Goal: Task Accomplishment & Management: Complete application form

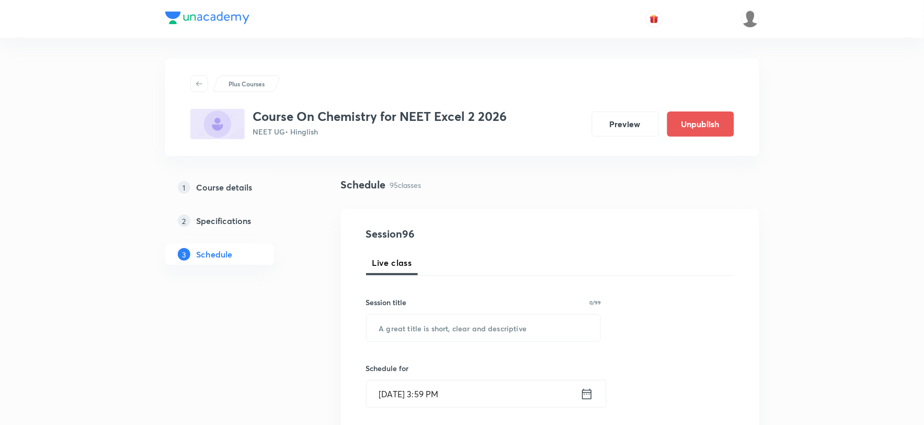
scroll to position [116, 0]
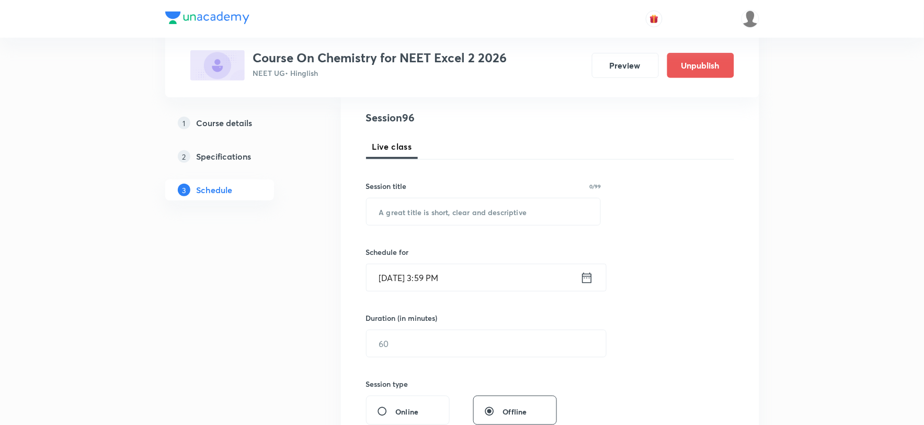
click at [393, 281] on input "Sept 3, 2025, 3:59 PM" at bounding box center [474, 277] width 214 height 27
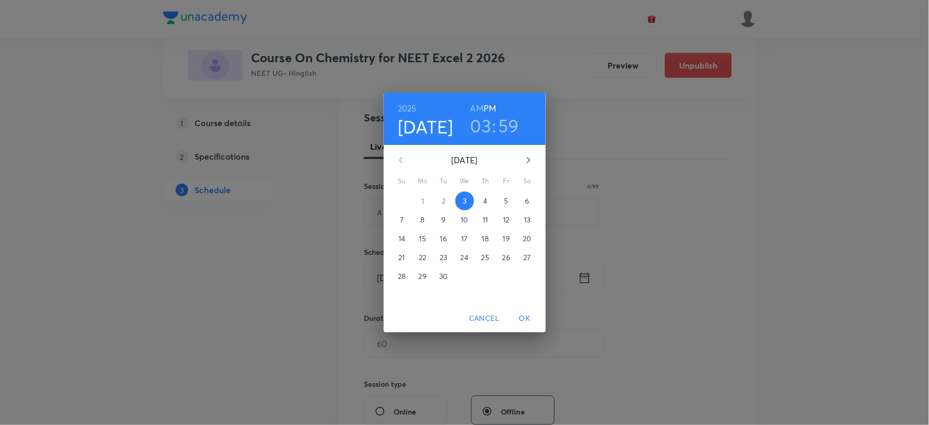
click at [483, 199] on span "4" at bounding box center [485, 201] width 19 height 10
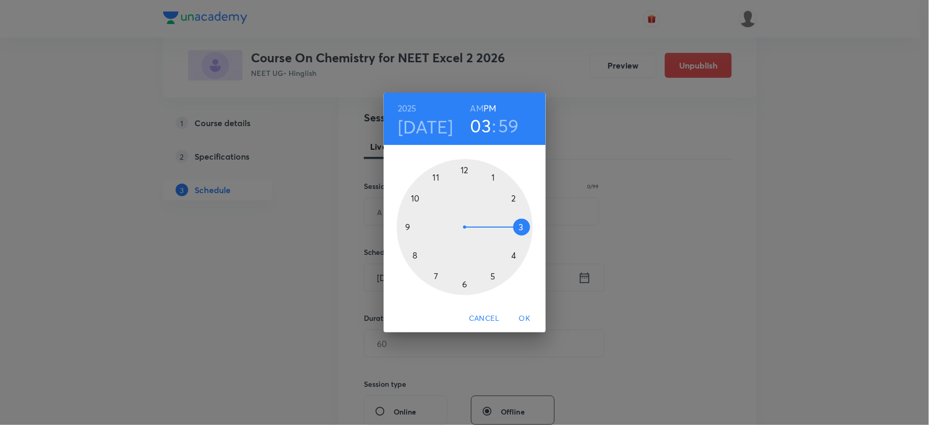
click at [493, 181] on div at bounding box center [465, 227] width 136 height 136
click at [466, 283] on div at bounding box center [465, 227] width 136 height 136
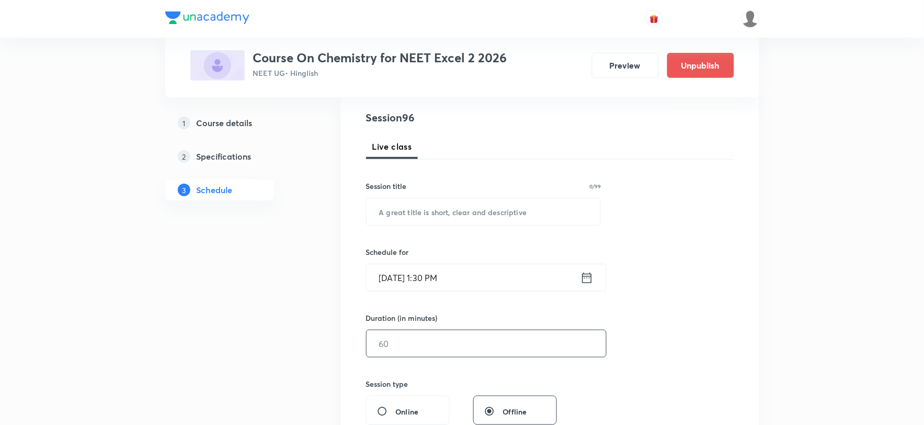
click at [421, 344] on input "text" at bounding box center [486, 343] width 239 height 27
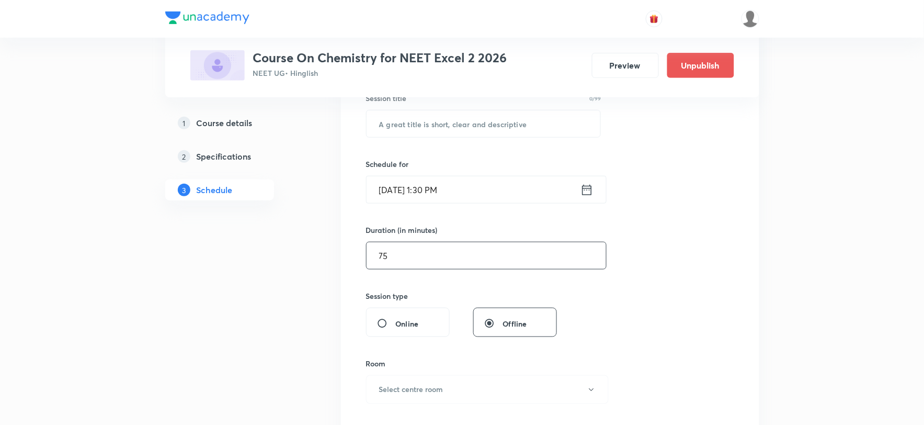
scroll to position [348, 0]
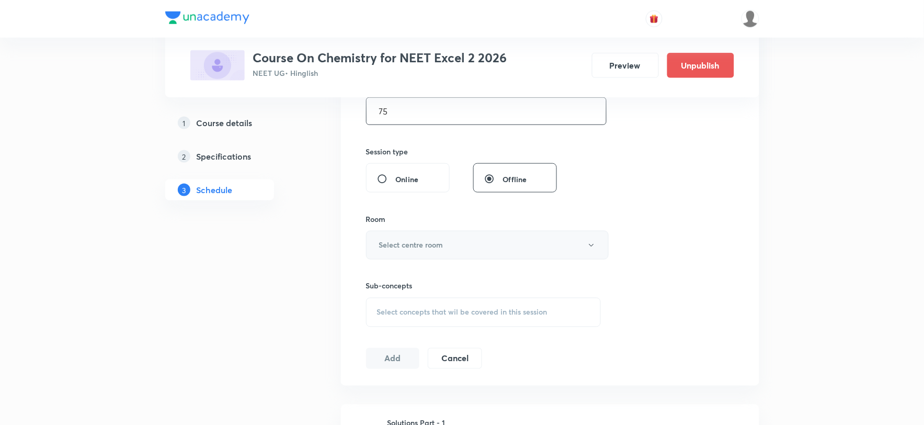
type input "75"
click at [391, 243] on h6 "Select centre room" at bounding box center [411, 244] width 64 height 11
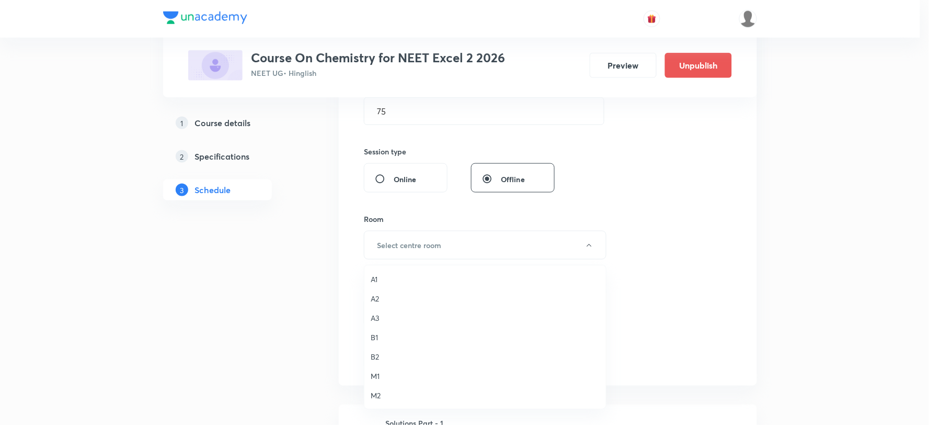
click at [377, 390] on span "M2" at bounding box center [485, 395] width 229 height 11
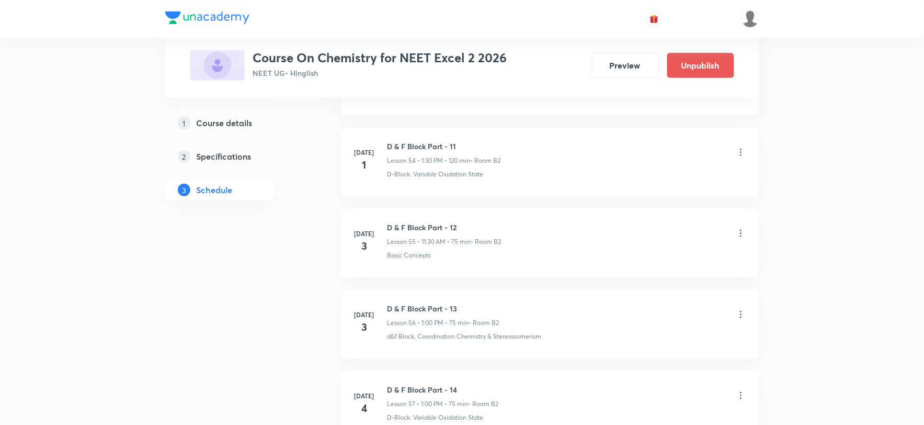
scroll to position [8122, 0]
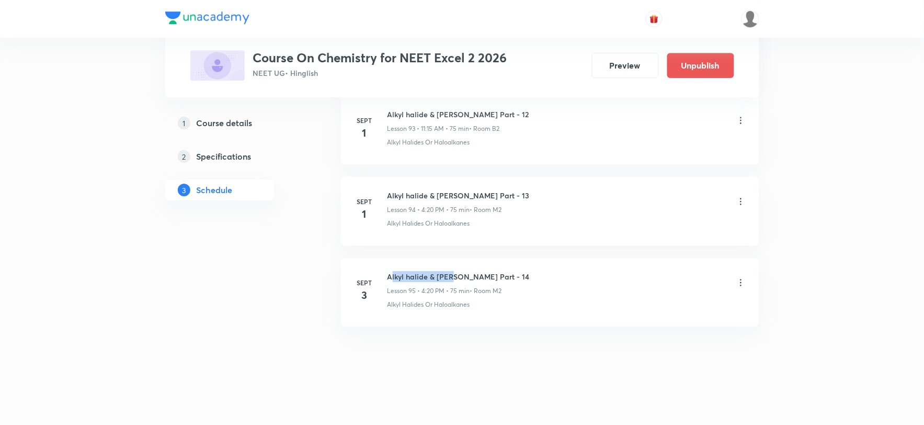
drag, startPoint x: 390, startPoint y: 273, endPoint x: 451, endPoint y: 278, distance: 60.9
click at [451, 278] on h6 "Alkyl halide & Aryl halide Part - 14" at bounding box center [458, 276] width 142 height 11
click at [389, 275] on h6 "Alkyl halide & Aryl halide Part - 14" at bounding box center [458, 276] width 142 height 11
drag, startPoint x: 387, startPoint y: 275, endPoint x: 506, endPoint y: 273, distance: 118.2
click at [506, 273] on div "Alkyl halide & Aryl halide Part - 14 Lesson 95 • 4:20 PM • 75 min • Room M2" at bounding box center [566, 283] width 359 height 25
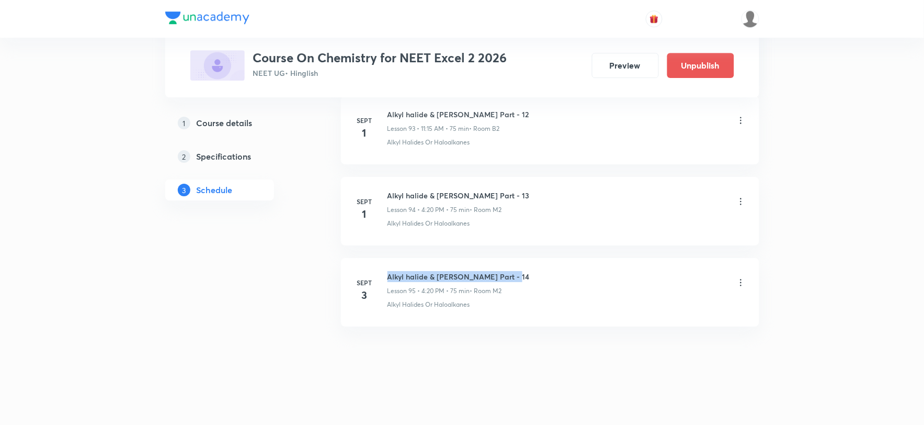
copy h6 "Alkyl halide & Aryl halide Part - 14"
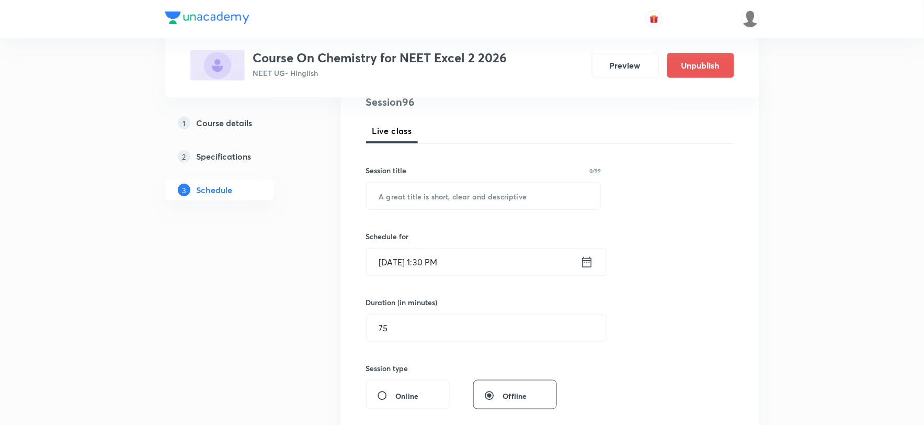
scroll to position [0, 0]
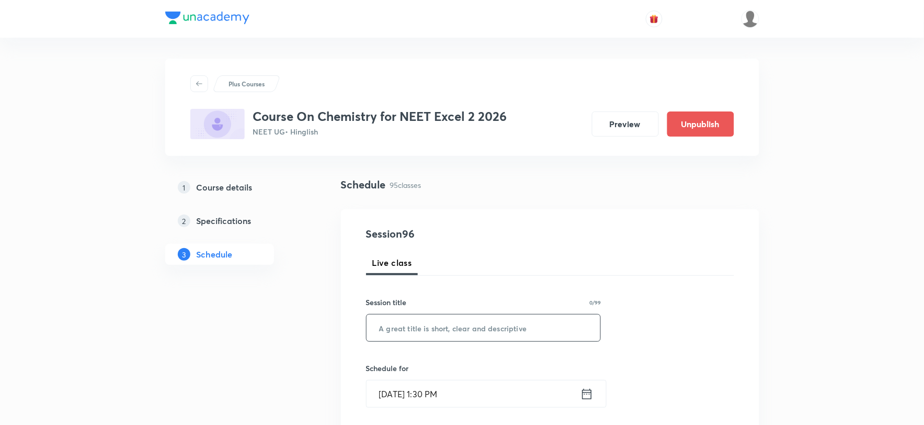
click at [424, 337] on input "text" at bounding box center [484, 327] width 234 height 27
paste input "Alkyl halide & Aryl halide Part - 14"
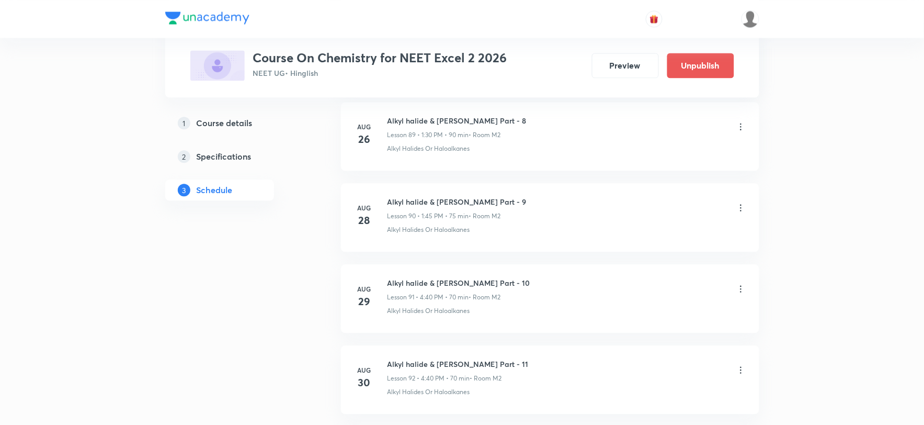
scroll to position [8122, 0]
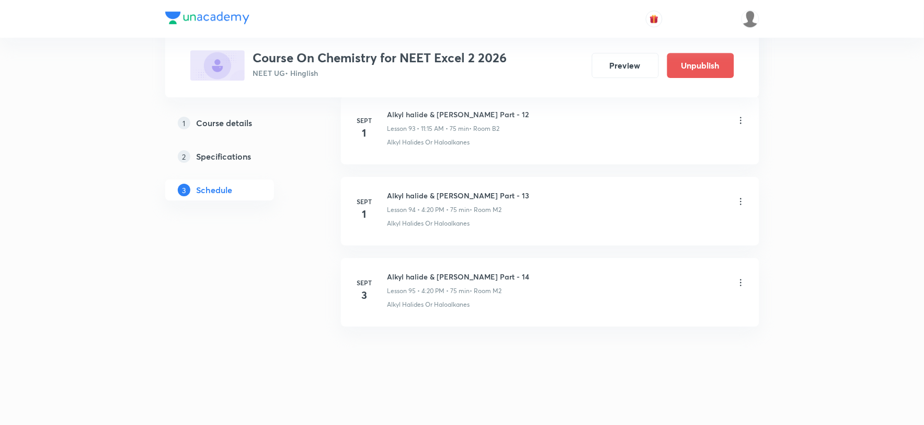
type input "Alkyl halide & Aryl halide Part - 15"
drag, startPoint x: 388, startPoint y: 304, endPoint x: 476, endPoint y: 307, distance: 87.4
click at [470, 307] on p "Alkyl Halides Or Haloalkanes" at bounding box center [428, 304] width 83 height 9
copy p "Alkyl Halides Or Haloalkanes"
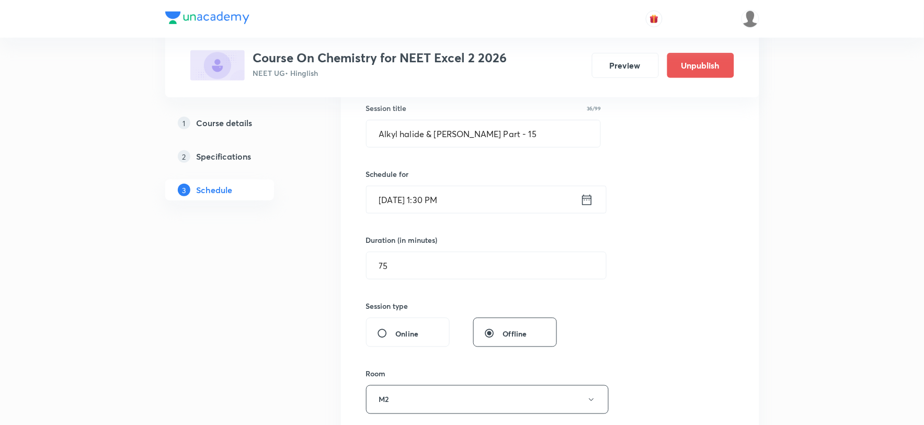
scroll to position [348, 0]
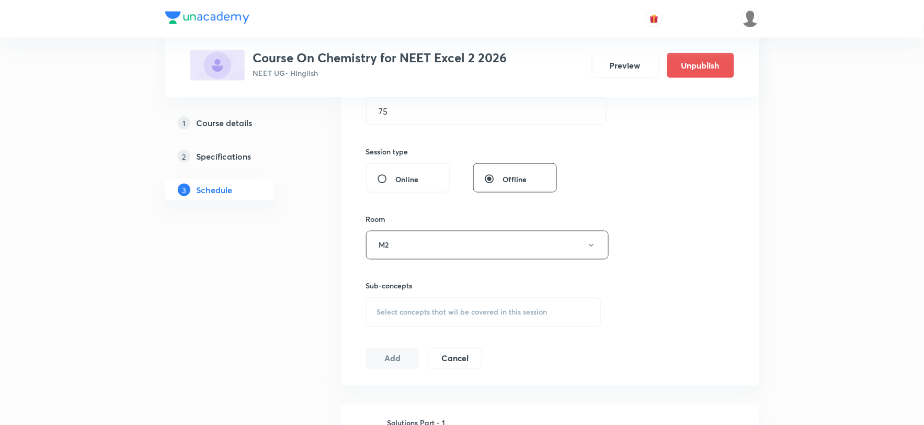
click at [399, 316] on span "Select concepts that wil be covered in this session" at bounding box center [462, 312] width 170 height 8
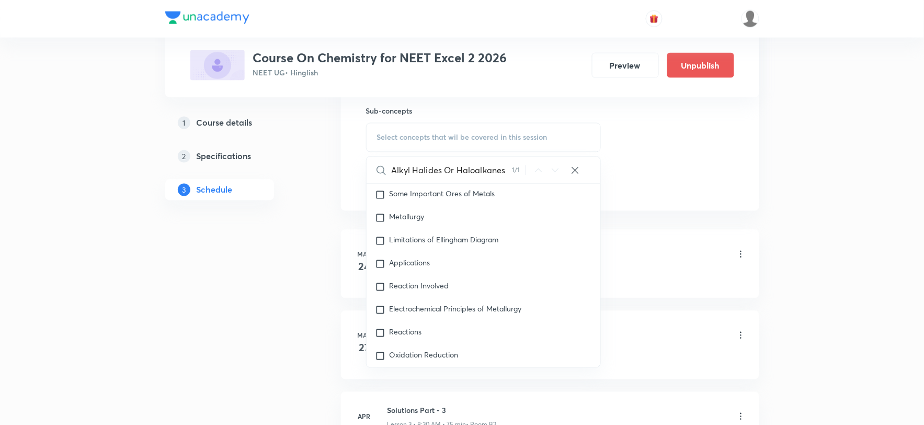
scroll to position [19441, 0]
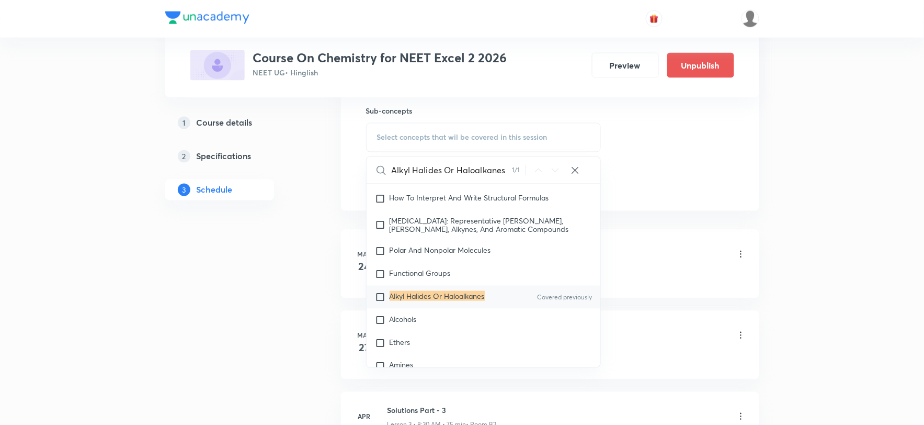
type input "Alkyl Halides Or Haloalkanes"
click at [437, 301] on mark "Alkyl Halides Or Haloalkanes" at bounding box center [437, 296] width 95 height 10
checkbox input "true"
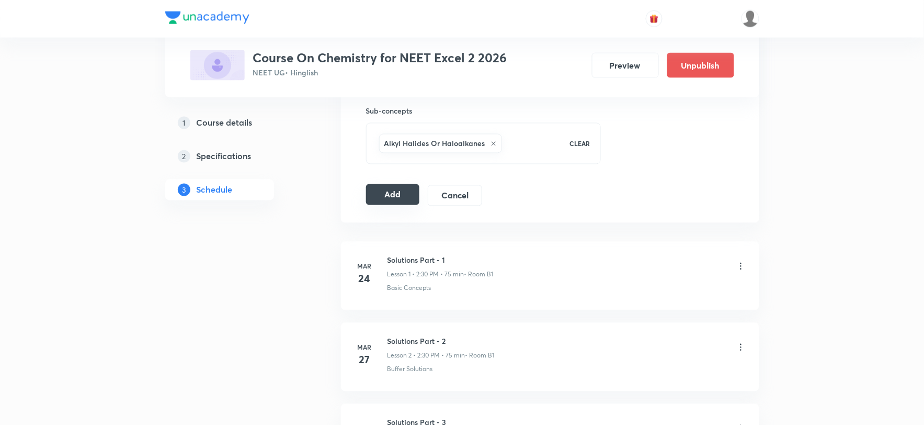
click at [394, 197] on button "Add" at bounding box center [393, 194] width 54 height 21
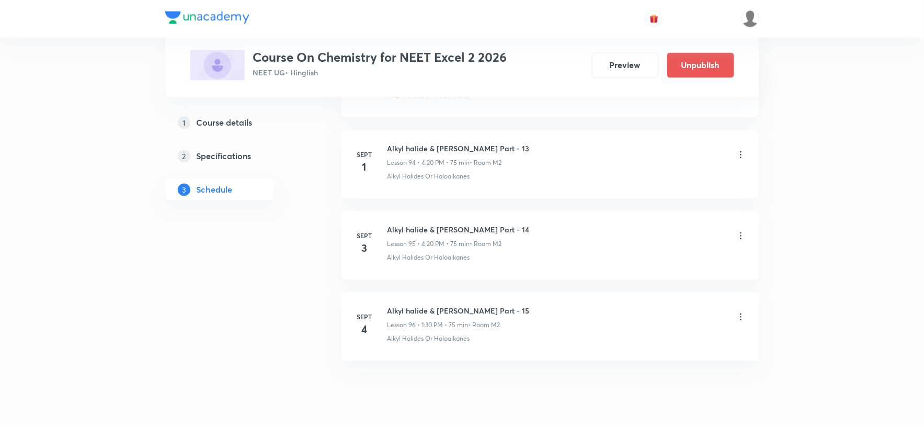
scroll to position [7722, 0]
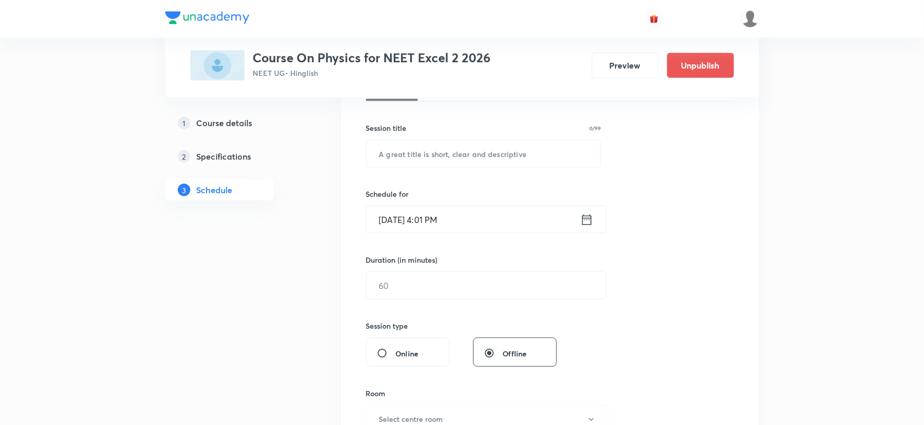
click at [434, 217] on input "[DATE] 4:01 PM" at bounding box center [474, 219] width 214 height 27
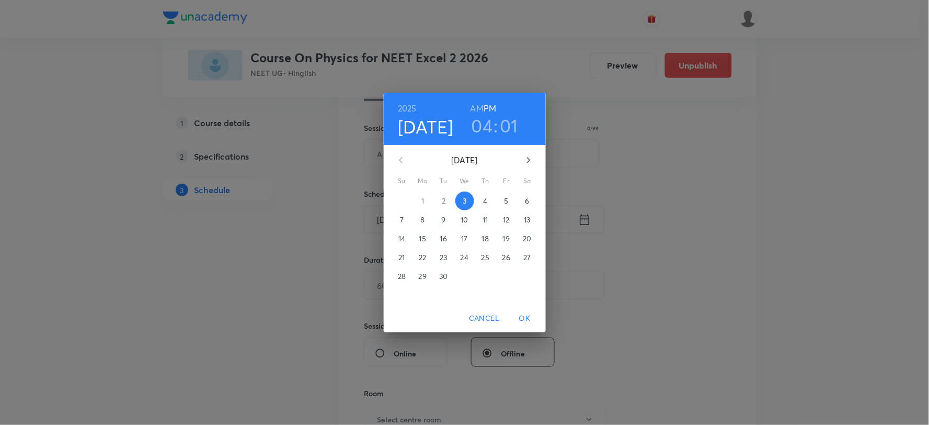
click at [487, 198] on p "4" at bounding box center [485, 201] width 4 height 10
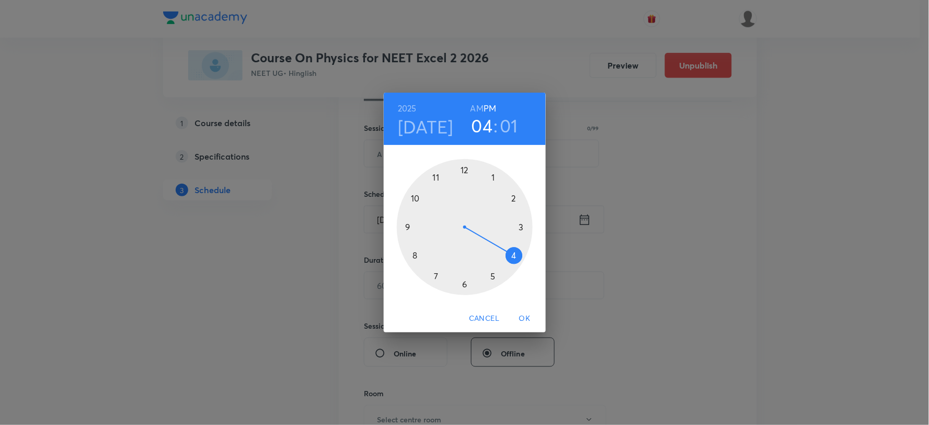
click at [514, 196] on div at bounding box center [465, 227] width 136 height 136
click at [436, 175] on div at bounding box center [465, 227] width 136 height 136
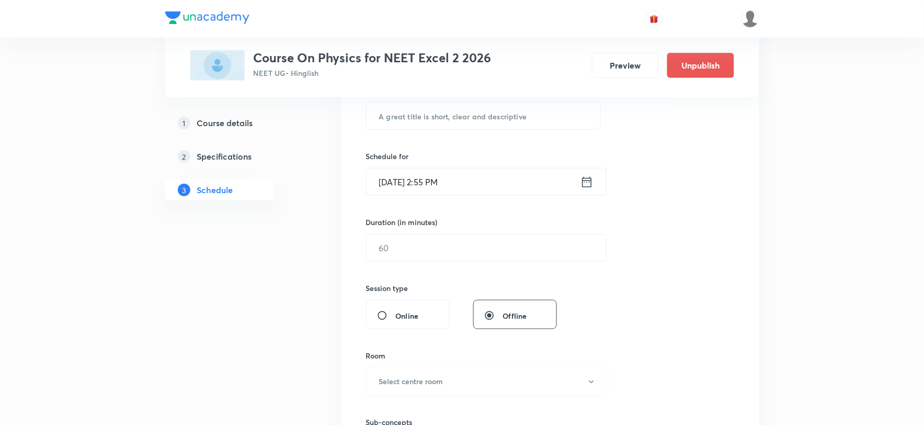
scroll to position [232, 0]
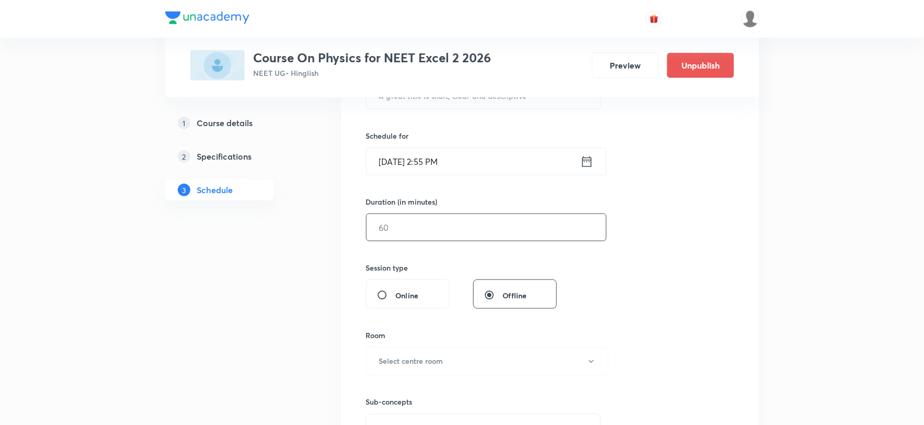
click at [418, 233] on input "text" at bounding box center [486, 227] width 239 height 27
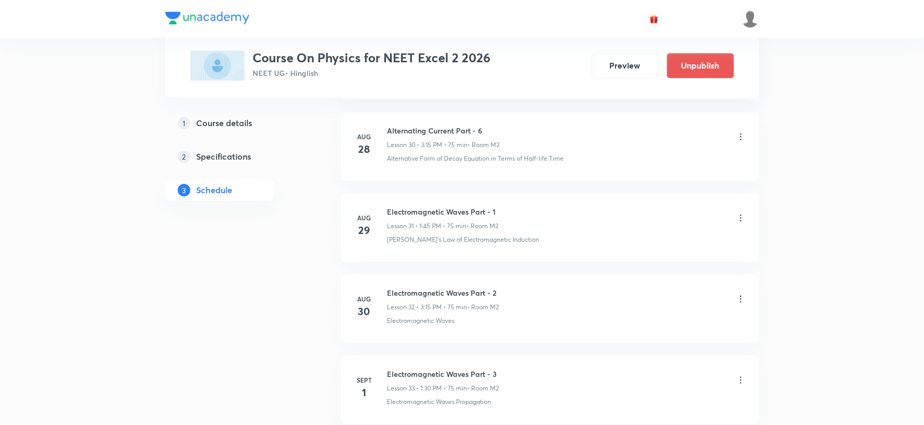
scroll to position [3172, 0]
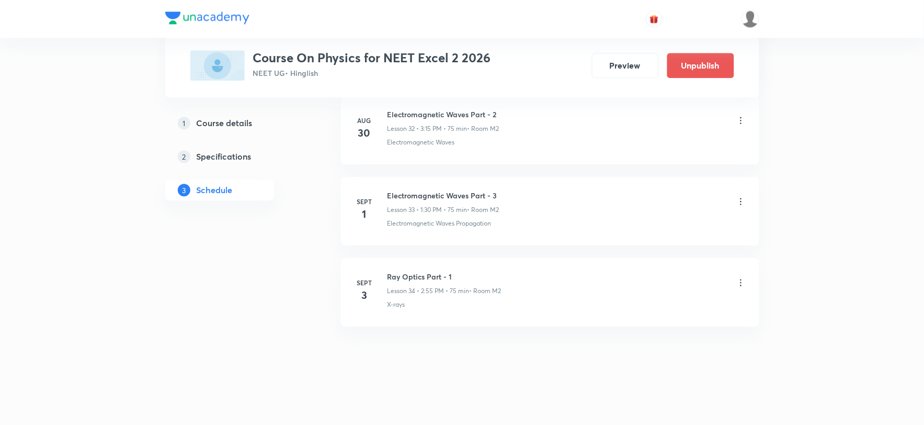
type input "75"
drag, startPoint x: 387, startPoint y: 276, endPoint x: 459, endPoint y: 275, distance: 71.1
click at [459, 275] on h6 "Ray Optics Part - 1" at bounding box center [444, 276] width 114 height 11
copy h6 "Ray Optics Part - 1"
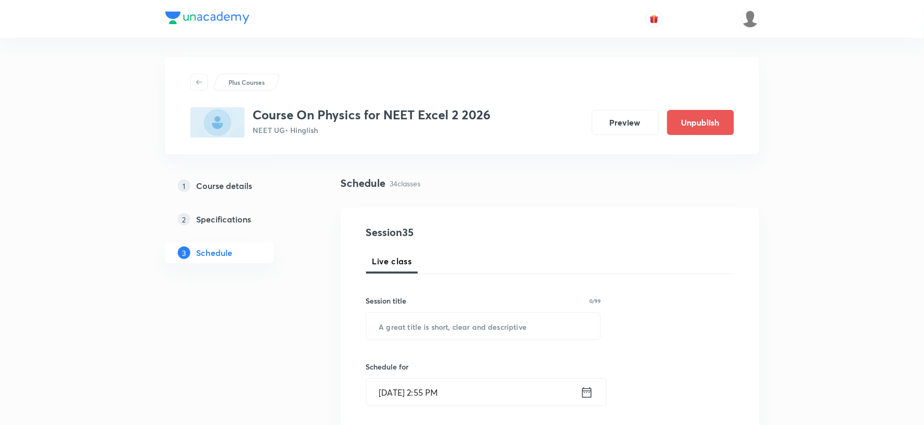
scroll to position [0, 0]
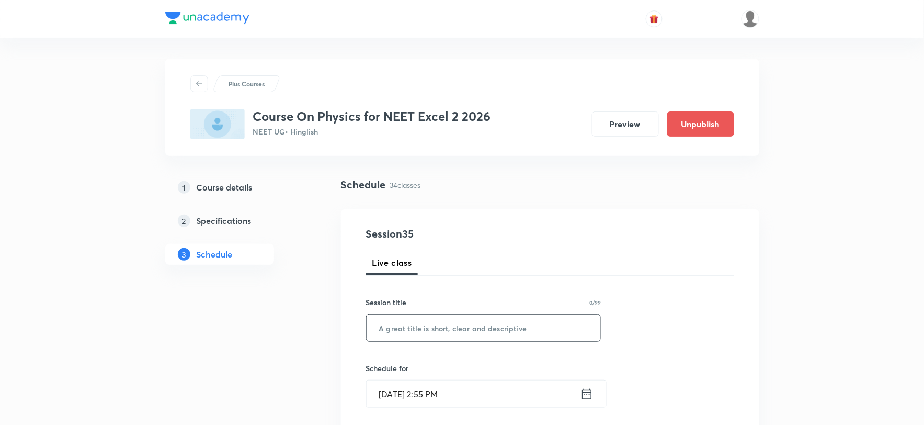
click at [392, 328] on input "text" at bounding box center [484, 327] width 234 height 27
paste input "Ray Optics Part - 1"
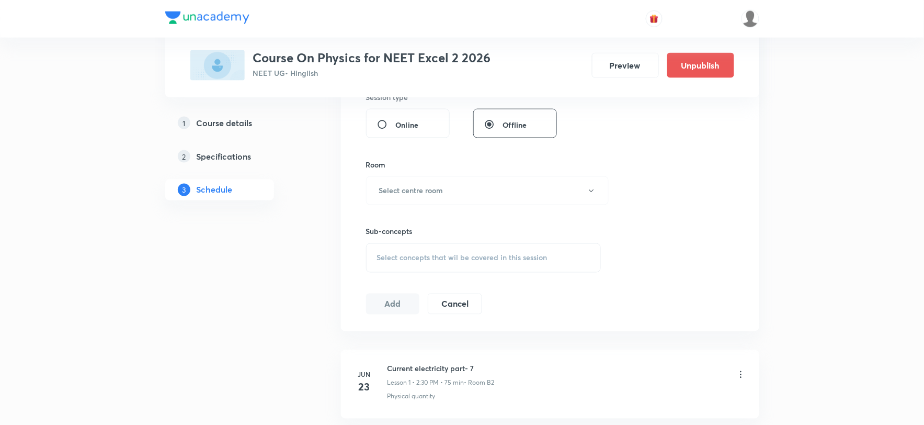
scroll to position [406, 0]
type input "Ray Optics Part - 2"
click at [411, 190] on h6 "Select centre room" at bounding box center [411, 186] width 64 height 11
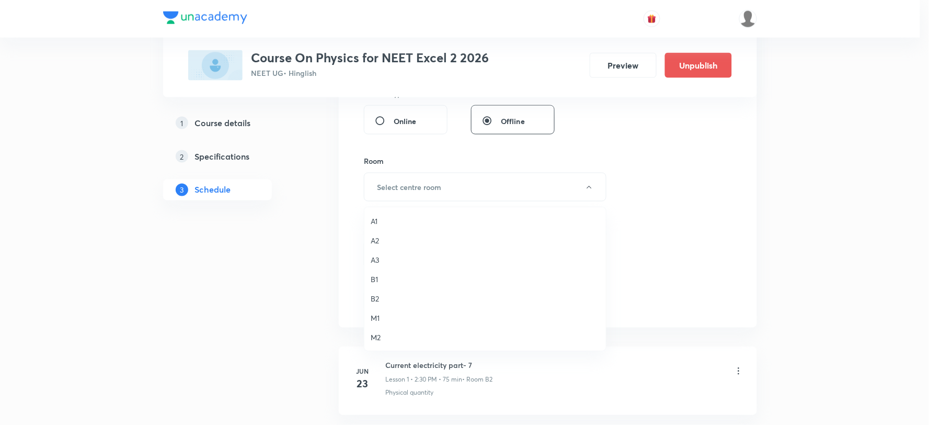
click at [380, 336] on span "M2" at bounding box center [485, 336] width 229 height 11
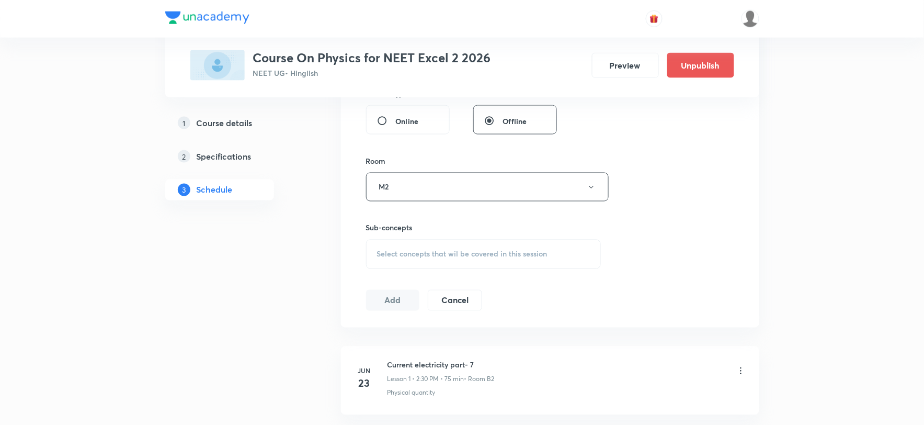
click at [451, 254] on span "Select concepts that wil be covered in this session" at bounding box center [462, 254] width 170 height 8
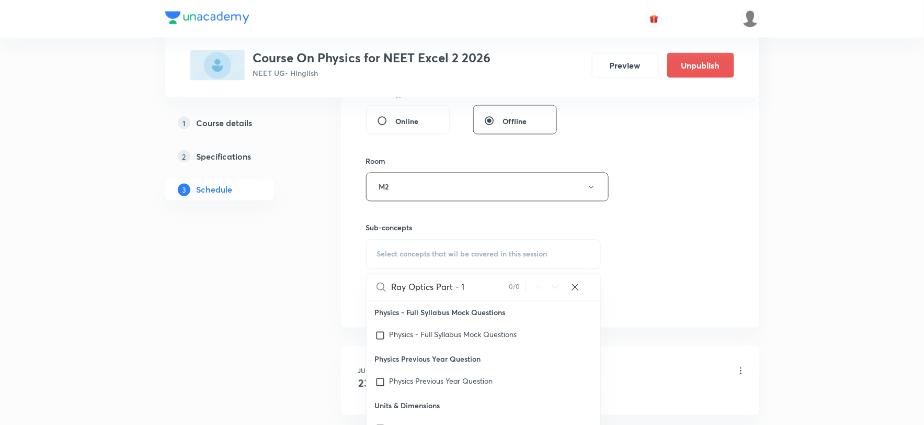
drag, startPoint x: 436, startPoint y: 285, endPoint x: 487, endPoint y: 281, distance: 51.4
click at [487, 281] on input "Ray Optics Part - 1" at bounding box center [451, 286] width 118 height 27
type input "R"
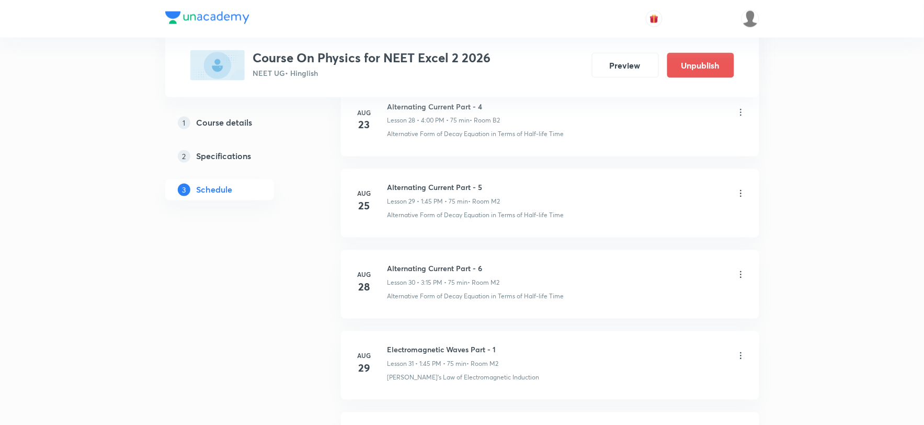
scroll to position [3172, 0]
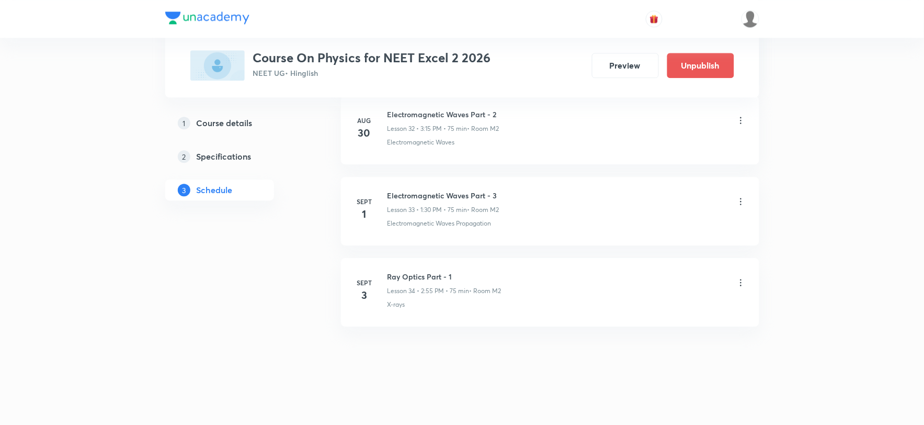
click at [399, 306] on p "X-rays" at bounding box center [396, 304] width 18 height 9
click at [400, 304] on p "X-rays" at bounding box center [396, 304] width 18 height 9
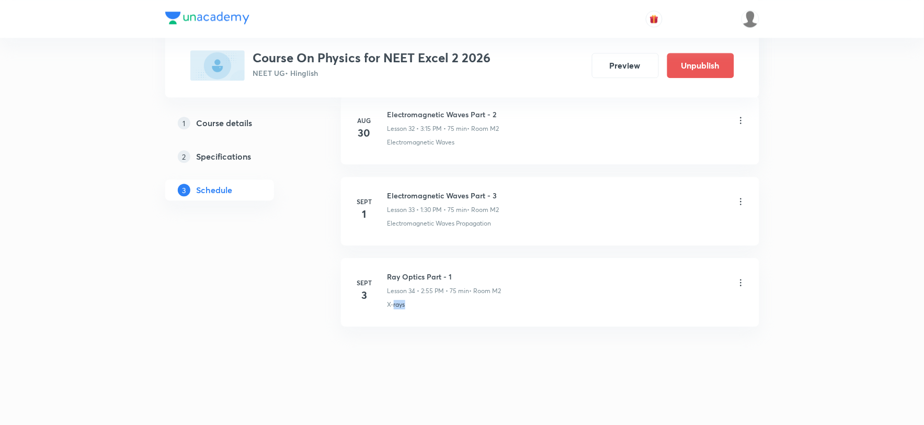
click at [400, 304] on p "X-rays" at bounding box center [396, 304] width 18 height 9
click at [397, 304] on p "X-rays" at bounding box center [396, 304] width 18 height 9
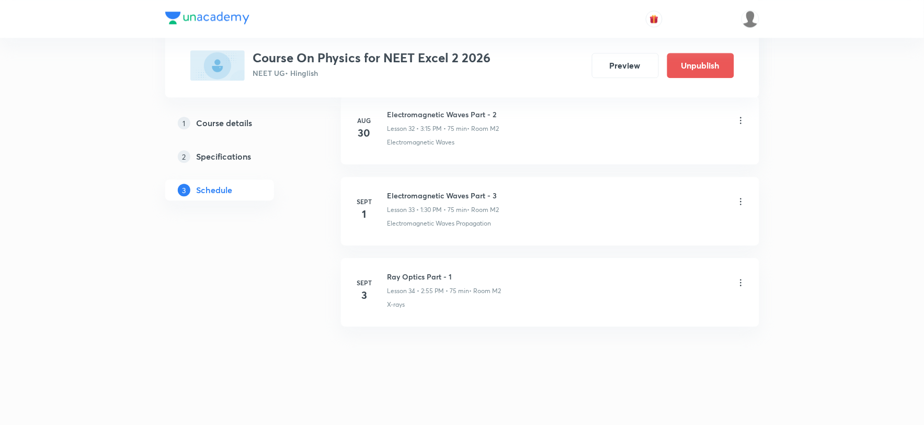
click at [392, 304] on p "X-rays" at bounding box center [396, 304] width 18 height 9
click at [388, 307] on p "X-rays" at bounding box center [396, 304] width 18 height 9
drag, startPoint x: 388, startPoint y: 307, endPoint x: 424, endPoint y: 310, distance: 36.1
click at [409, 306] on div "X-rays" at bounding box center [566, 304] width 359 height 9
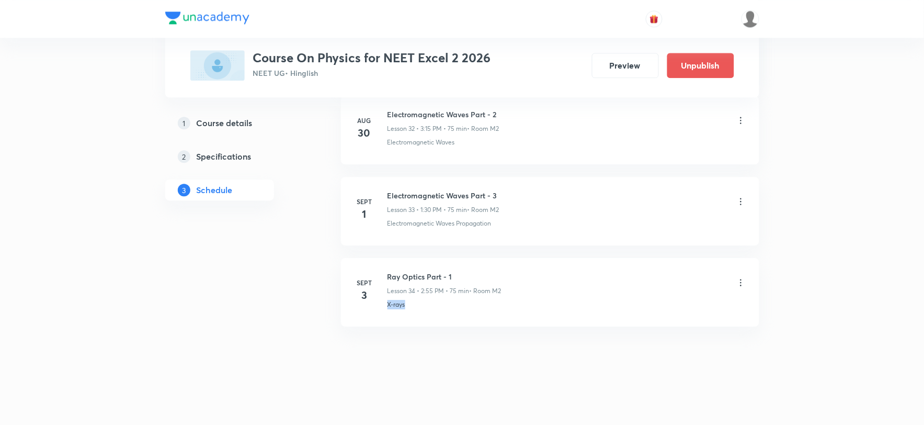
copy p "X-"
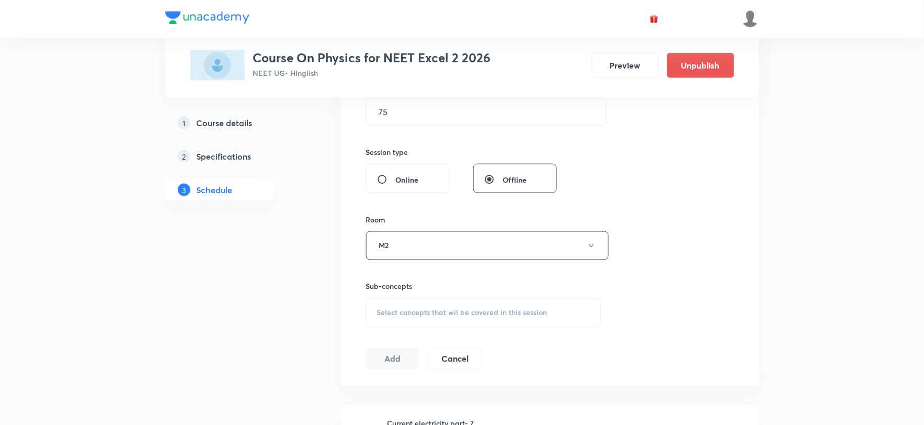
scroll to position [348, 0]
click at [417, 312] on span "Select concepts that wil be covered in this session" at bounding box center [462, 312] width 170 height 8
type input "X-rays"
click at [381, 375] on input "checkbox" at bounding box center [382, 374] width 15 height 10
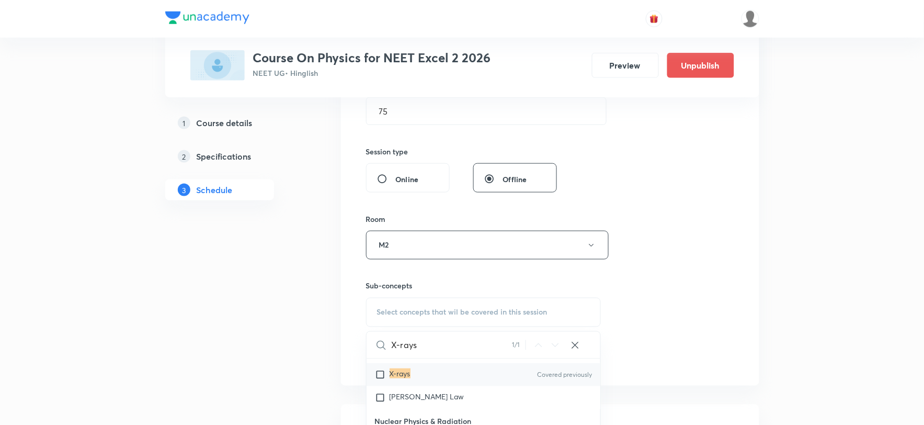
checkbox input "true"
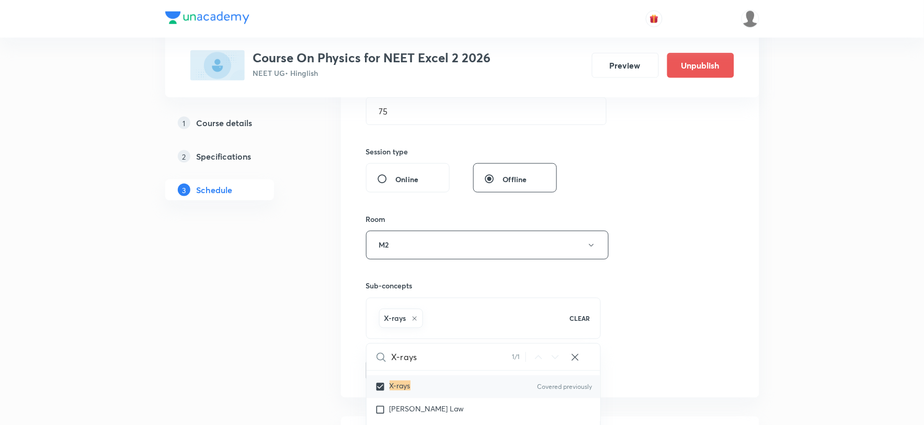
click at [392, 368] on button "Add" at bounding box center [393, 369] width 54 height 21
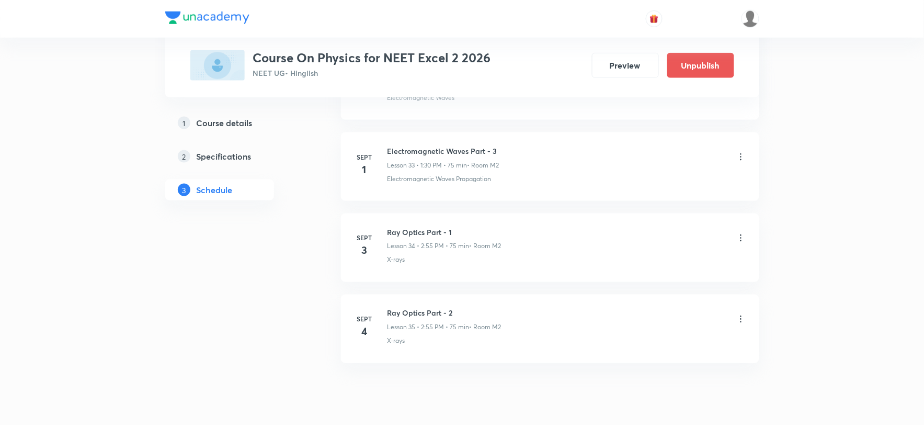
scroll to position [2772, 0]
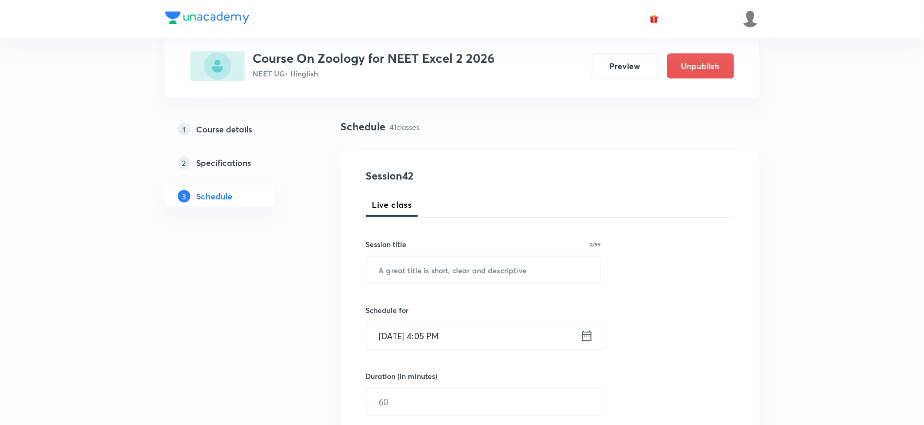
click at [391, 336] on input "Sept 3, 2025, 4:05 PM" at bounding box center [474, 335] width 214 height 27
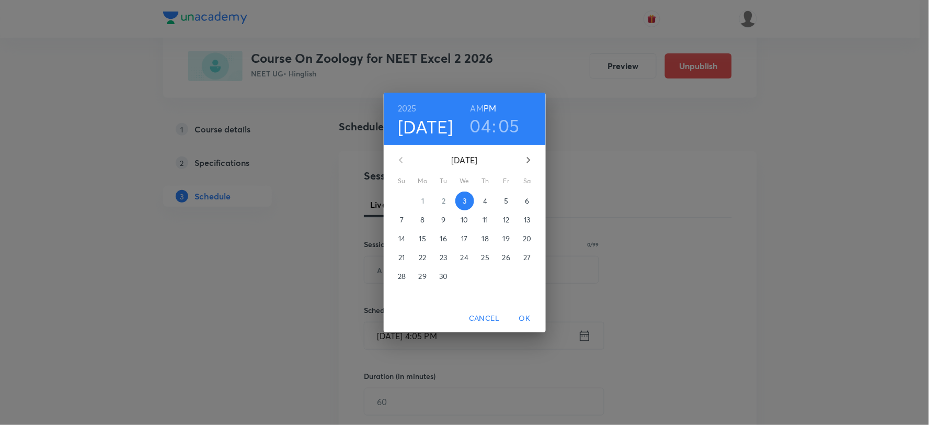
click at [483, 200] on span "4" at bounding box center [485, 201] width 19 height 10
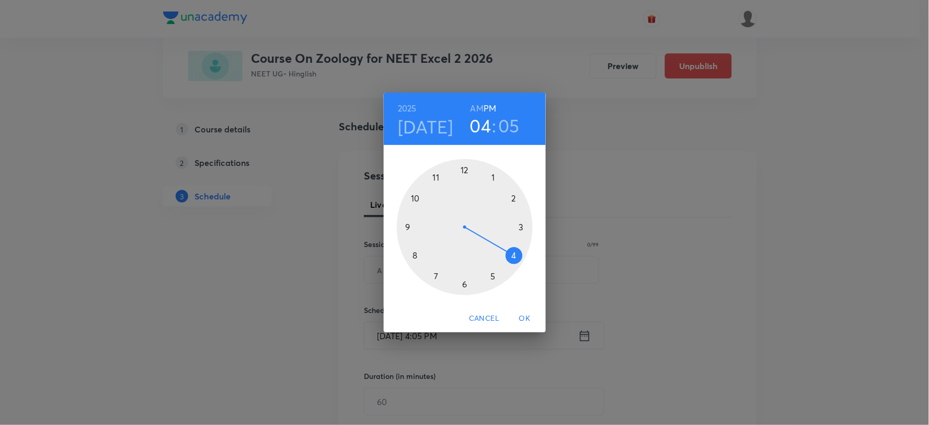
click at [516, 257] on div at bounding box center [465, 227] width 136 height 136
click at [515, 255] on div at bounding box center [465, 227] width 136 height 136
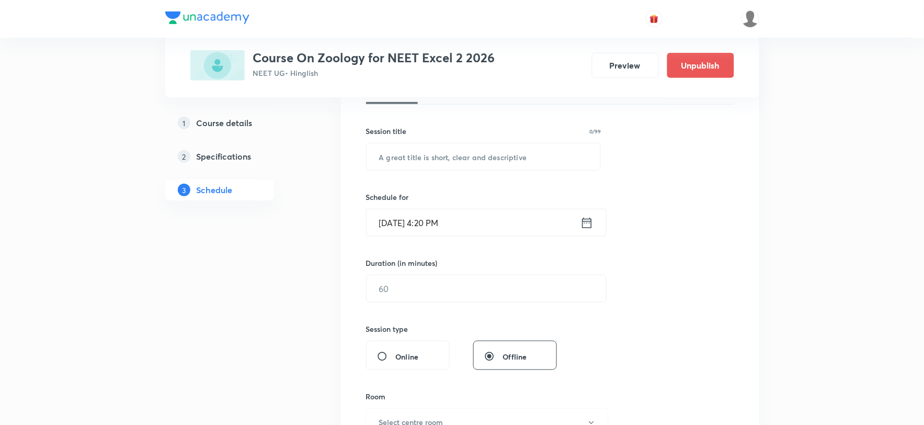
scroll to position [174, 0]
click at [420, 281] on input "text" at bounding box center [486, 285] width 239 height 27
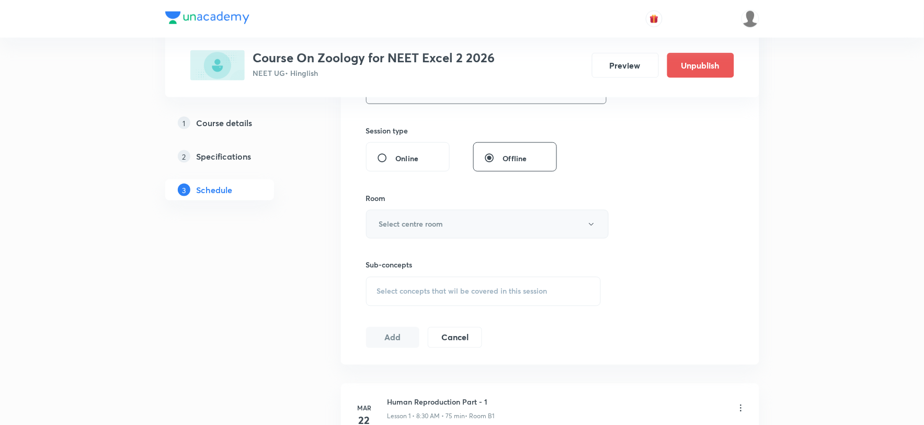
scroll to position [348, 0]
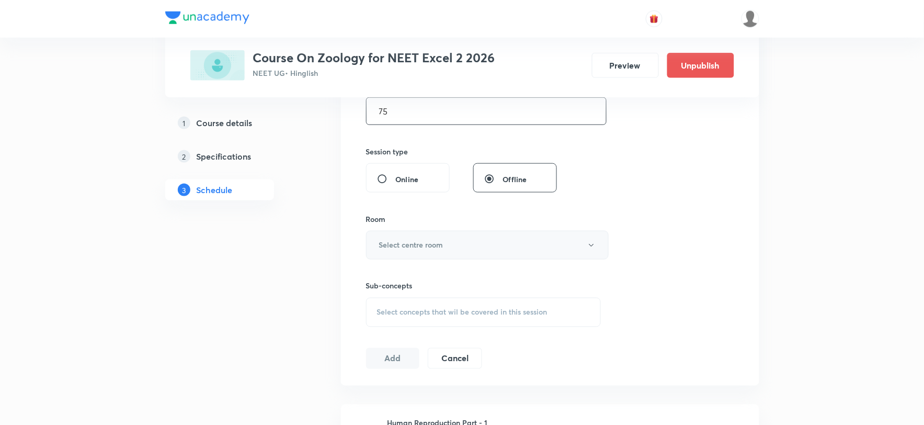
type input "75"
click at [410, 247] on h6 "Select centre room" at bounding box center [411, 244] width 64 height 11
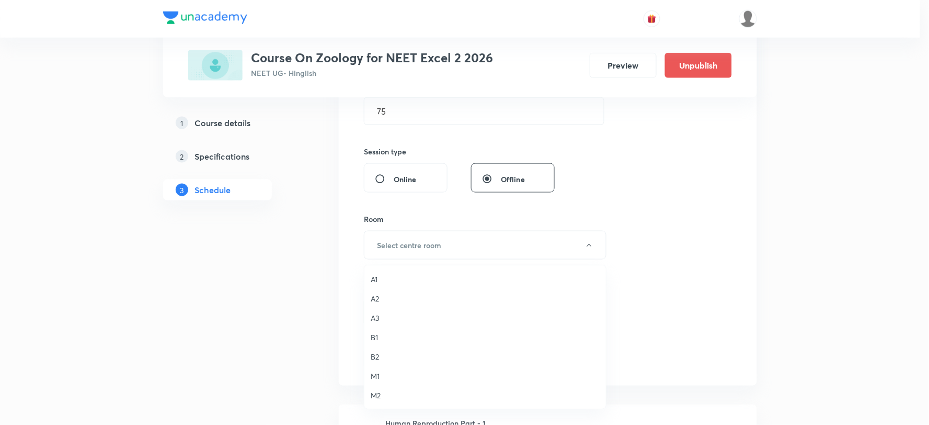
click at [375, 395] on span "M2" at bounding box center [485, 395] width 229 height 11
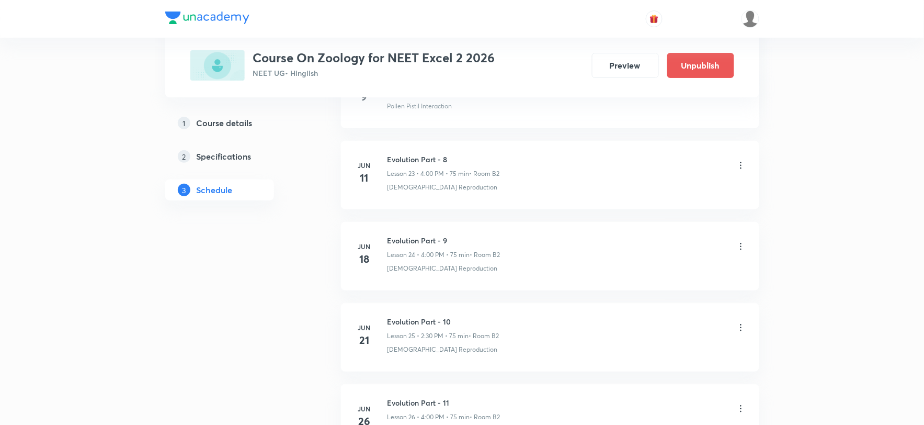
scroll to position [3740, 0]
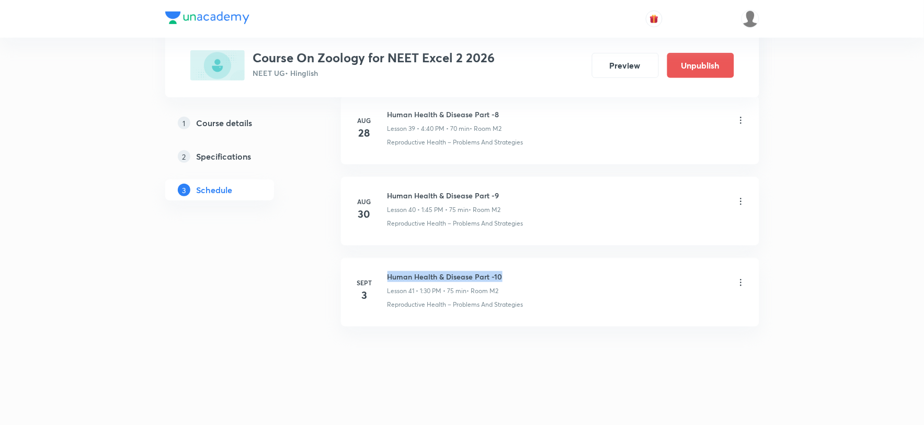
drag, startPoint x: 387, startPoint y: 275, endPoint x: 511, endPoint y: 271, distance: 124.0
click at [511, 271] on div "Human Health & Disease Part -10 Lesson 41 • 1:30 PM • 75 min • Room M2" at bounding box center [566, 283] width 359 height 25
copy h6 "Human Health & Disease Part -10"
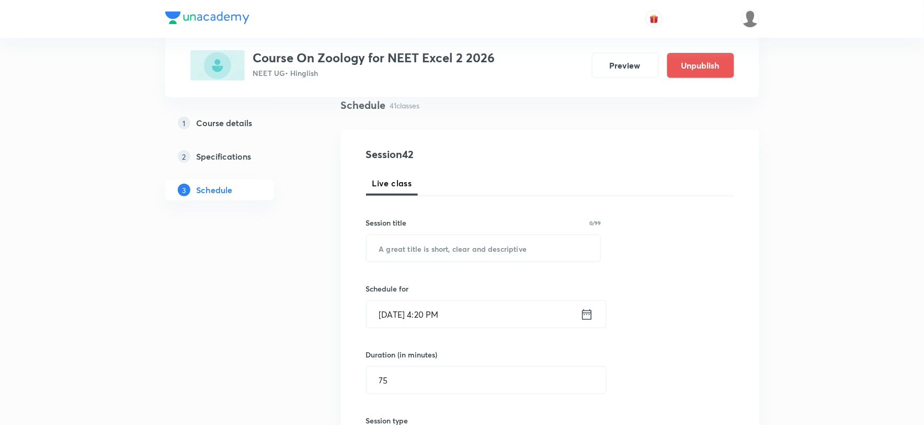
scroll to position [53, 0]
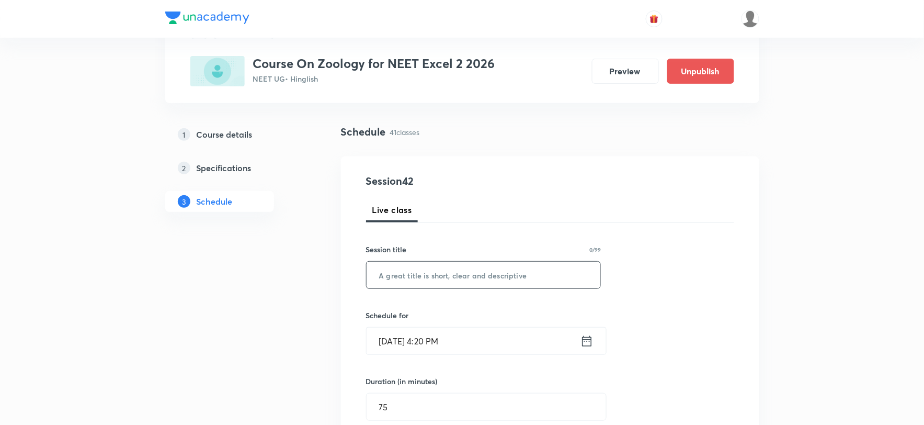
click at [411, 271] on input "text" at bounding box center [484, 274] width 234 height 27
paste input "Human Health & Disease Part -10"
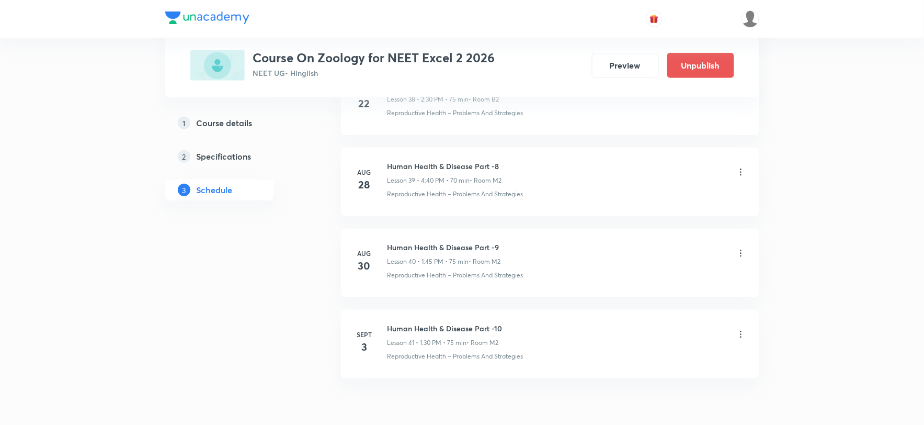
scroll to position [3740, 0]
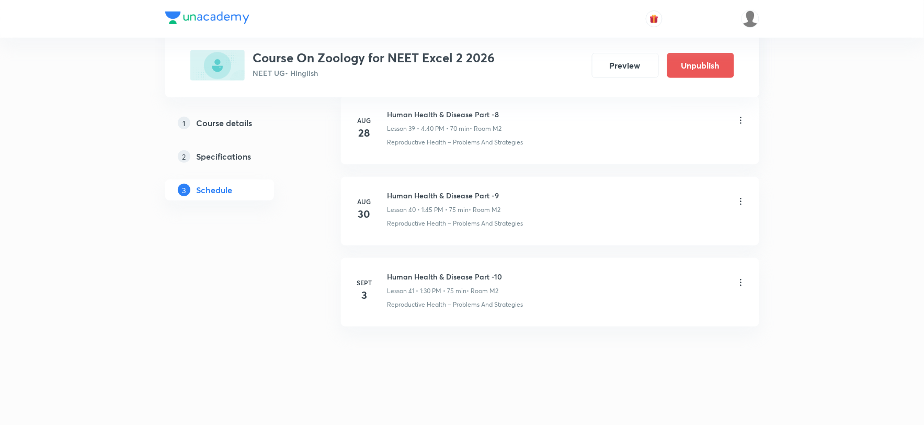
type input "Human Health & Disease Part -11"
drag, startPoint x: 387, startPoint y: 305, endPoint x: 537, endPoint y: 316, distance: 149.9
click at [537, 316] on li "Sept 3 Human Health & Disease Part -10 Lesson 41 • 1:30 PM • 75 min • Room M2 R…" at bounding box center [550, 292] width 418 height 68
copy p "Reproductive Health – Problems And Strategies"
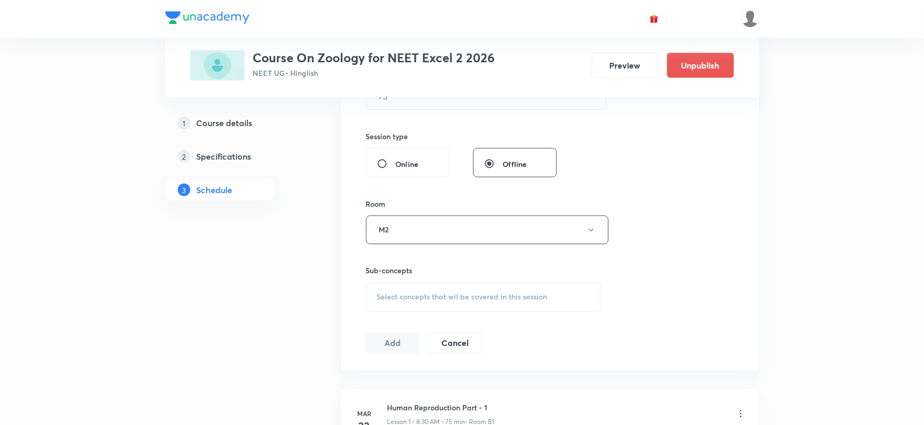
scroll to position [384, 0]
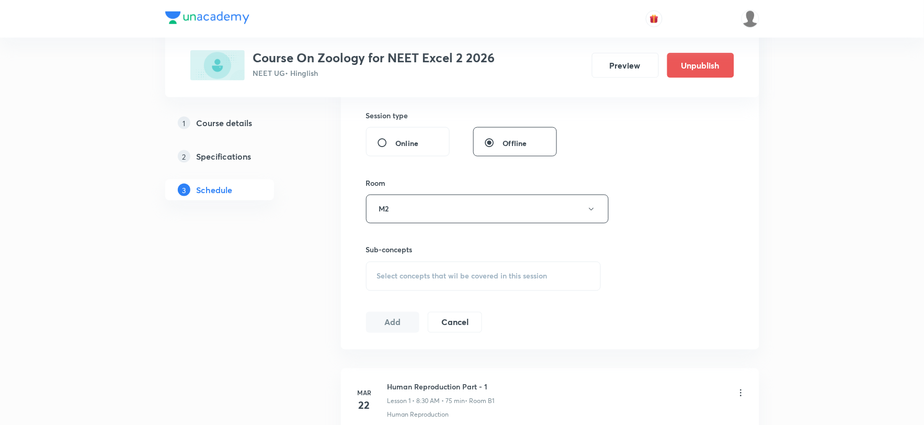
click at [406, 272] on span "Select concepts that wil be covered in this session" at bounding box center [462, 276] width 170 height 8
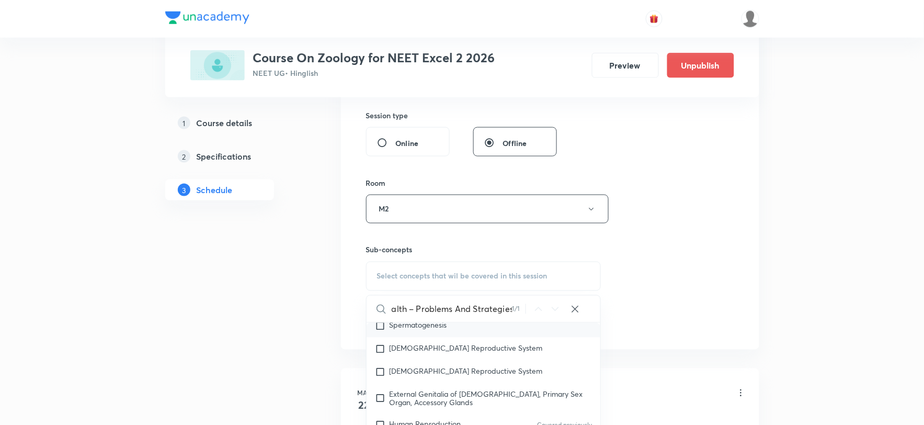
scroll to position [1773, 0]
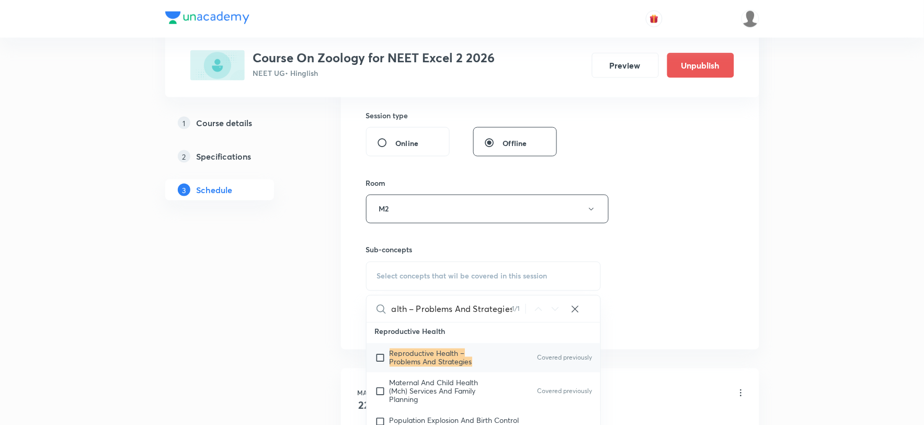
type input "Reproductive Health – Problems And Strategies"
click at [380, 349] on input "checkbox" at bounding box center [382, 357] width 15 height 17
checkbox input "true"
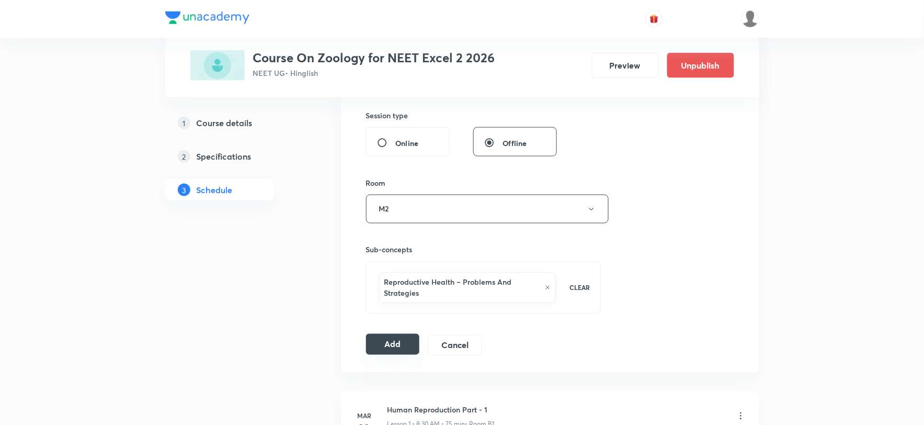
click at [408, 347] on button "Add" at bounding box center [393, 344] width 54 height 21
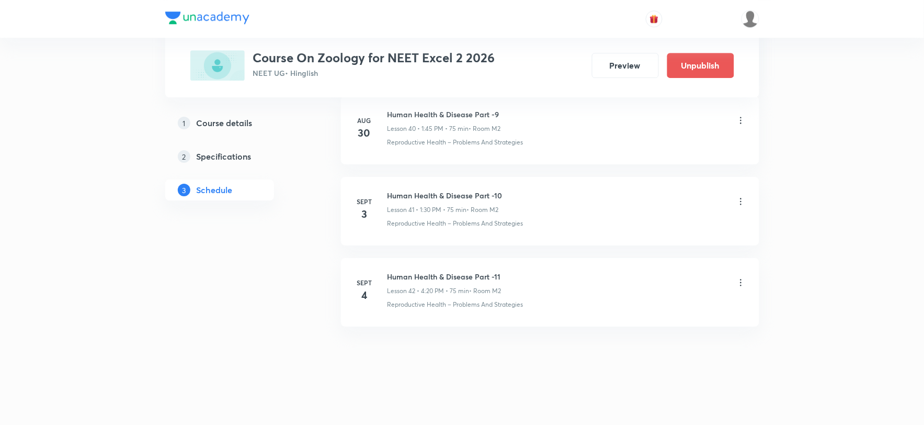
scroll to position [3340, 0]
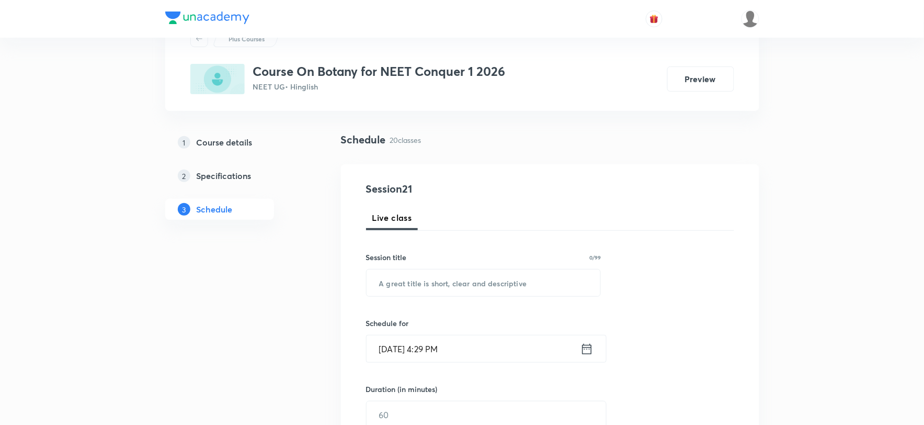
scroll to position [116, 0]
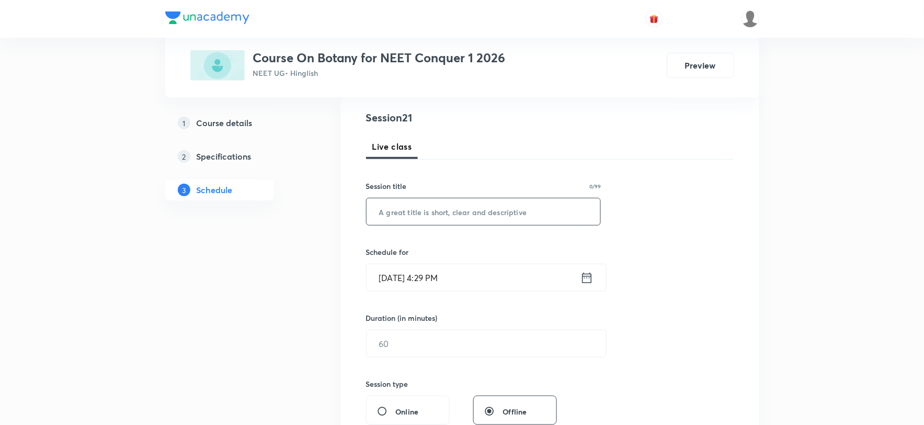
click at [429, 213] on input "text" at bounding box center [484, 211] width 234 height 27
click at [440, 278] on input "[DATE] 4:29 PM" at bounding box center [474, 277] width 214 height 27
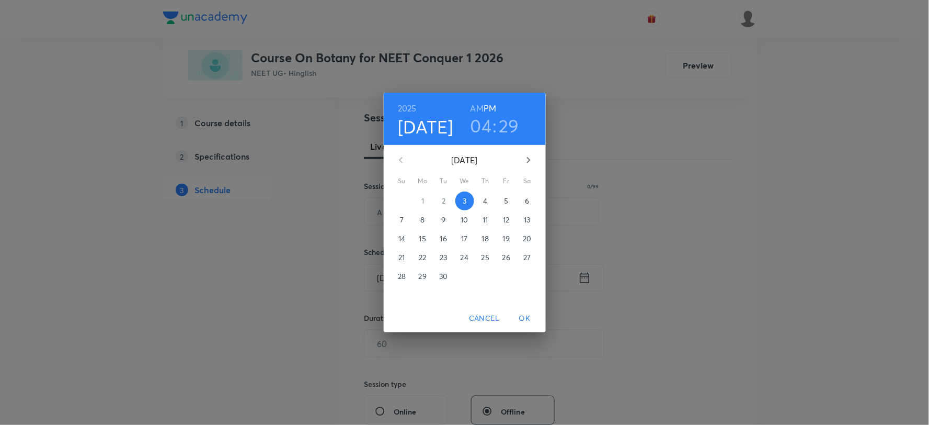
click at [487, 124] on h3 "04" at bounding box center [481, 126] width 21 height 22
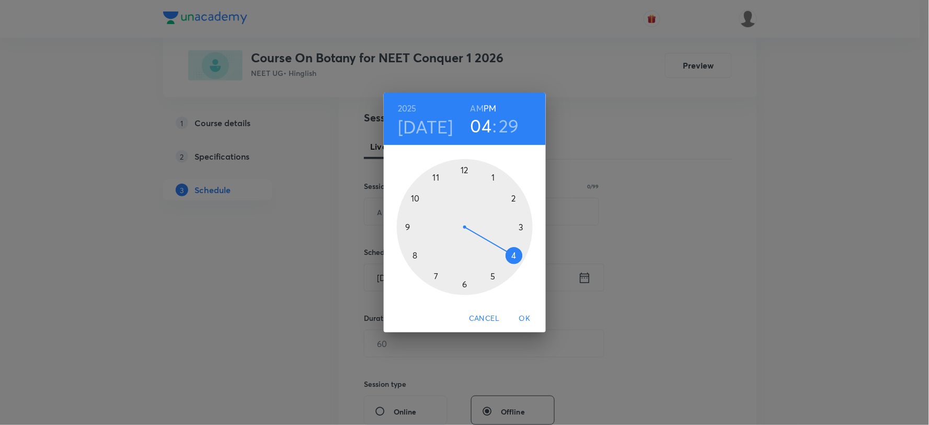
click at [494, 179] on div at bounding box center [465, 227] width 136 height 136
click at [465, 285] on div at bounding box center [465, 227] width 136 height 136
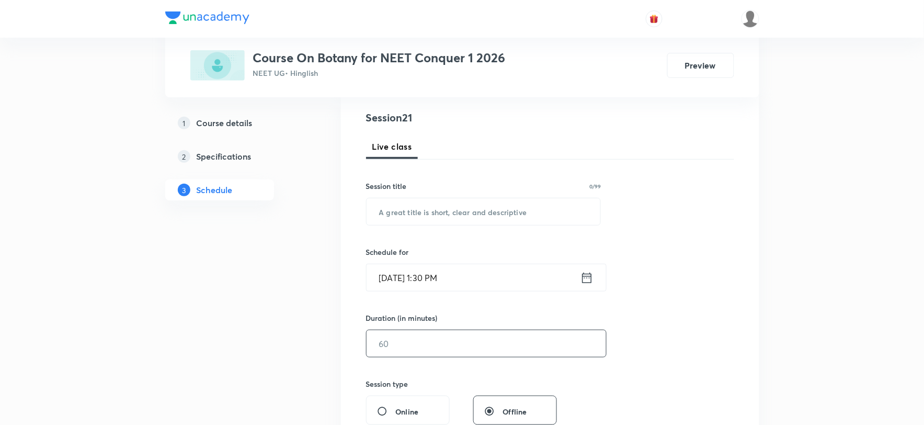
click at [394, 346] on input "text" at bounding box center [486, 343] width 239 height 27
click at [392, 273] on input "[DATE] 1:30 PM" at bounding box center [474, 277] width 214 height 27
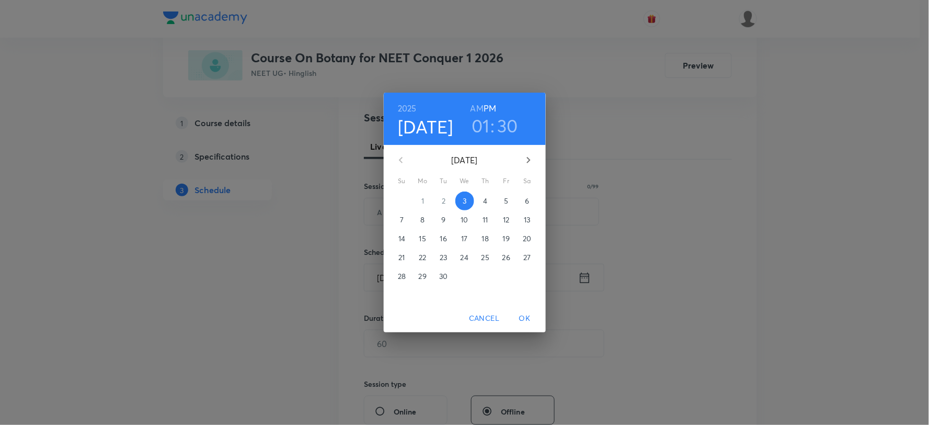
click at [484, 205] on p "4" at bounding box center [485, 201] width 4 height 10
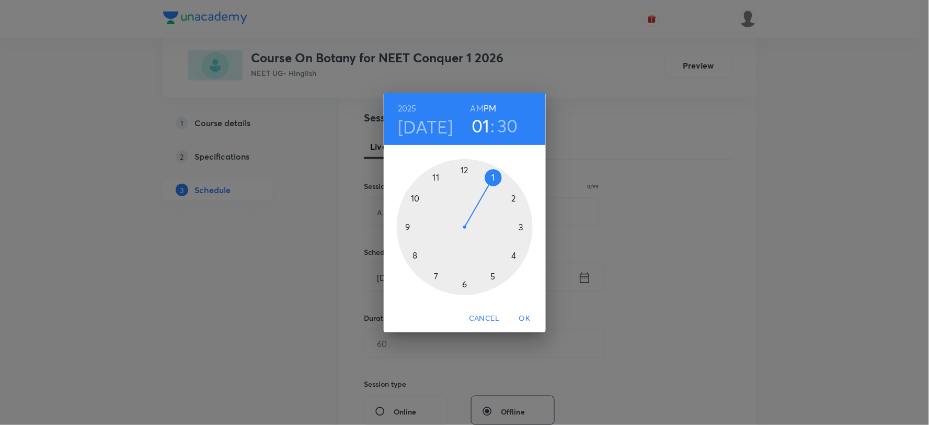
click at [527, 317] on span "OK" at bounding box center [524, 318] width 25 height 13
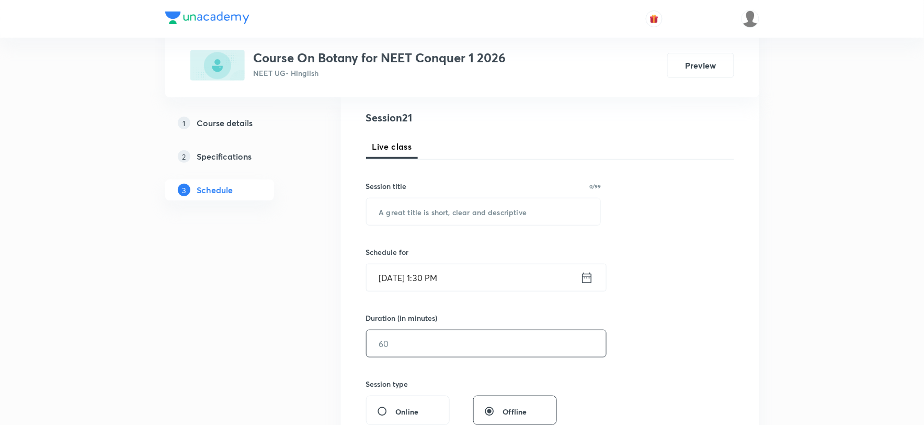
click at [444, 333] on input "text" at bounding box center [486, 343] width 239 height 27
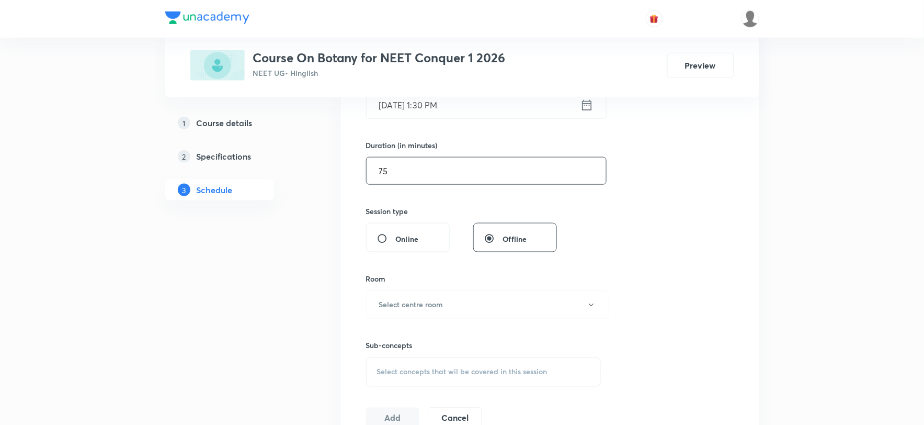
scroll to position [290, 0]
type input "75"
click at [404, 302] on h6 "Select centre room" at bounding box center [411, 303] width 64 height 11
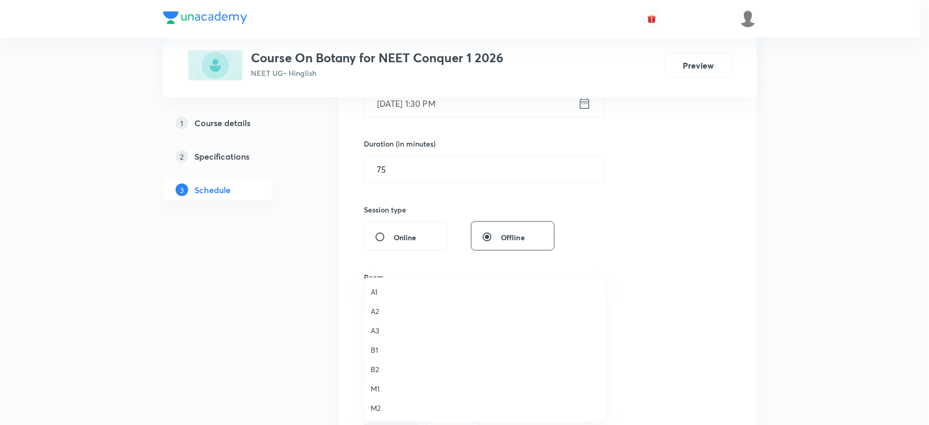
click at [380, 350] on span "B1" at bounding box center [485, 349] width 229 height 11
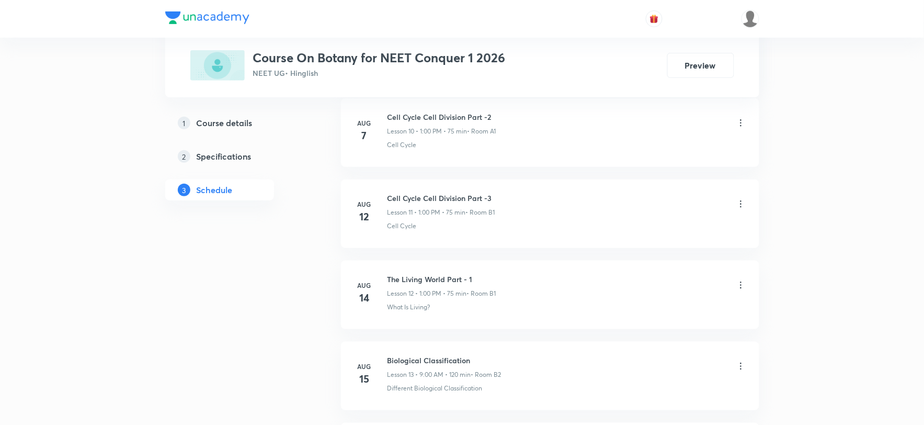
scroll to position [2037, 0]
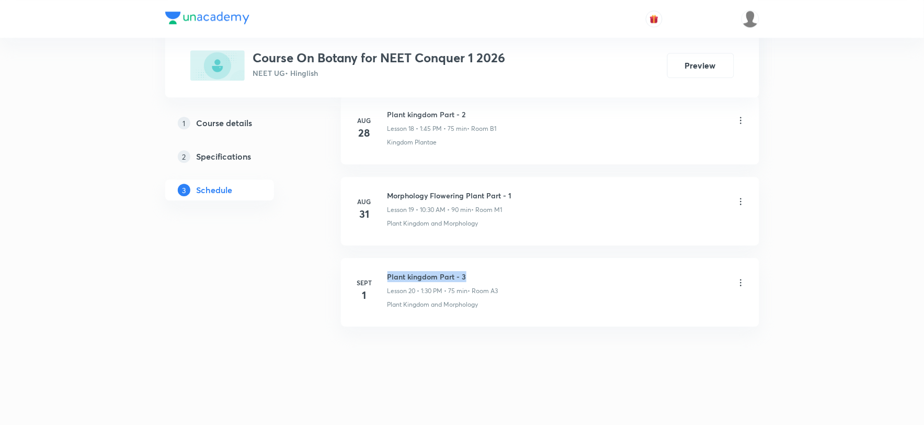
drag, startPoint x: 387, startPoint y: 274, endPoint x: 472, endPoint y: 273, distance: 84.7
click at [472, 273] on h6 "Plant kingdom Part - 3" at bounding box center [442, 276] width 111 height 11
copy h6 "Plant kingdom Part - 3"
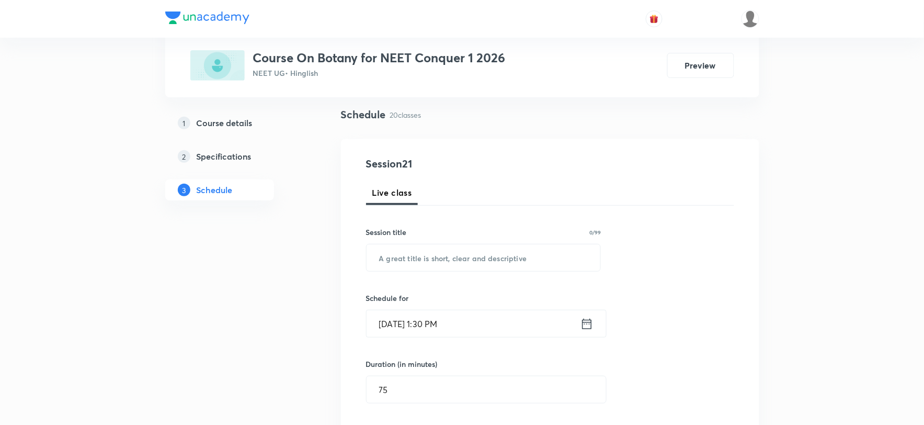
scroll to position [0, 0]
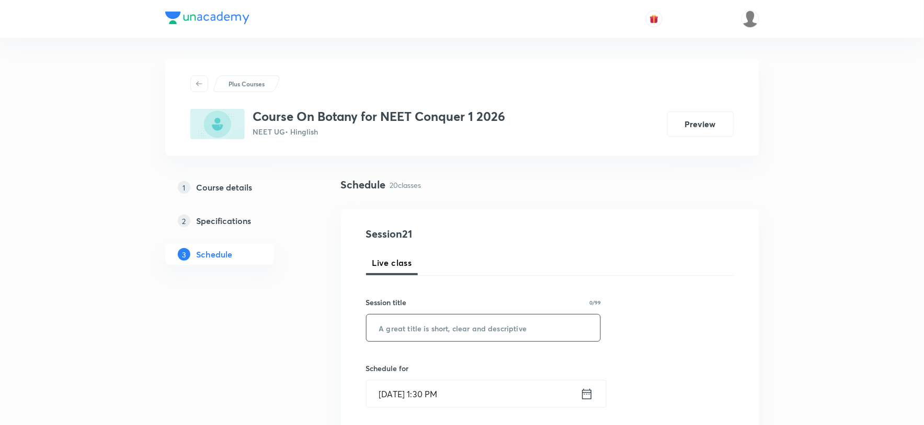
click at [448, 332] on input "text" at bounding box center [484, 327] width 234 height 27
paste input "Plant kingdom Part - 3"
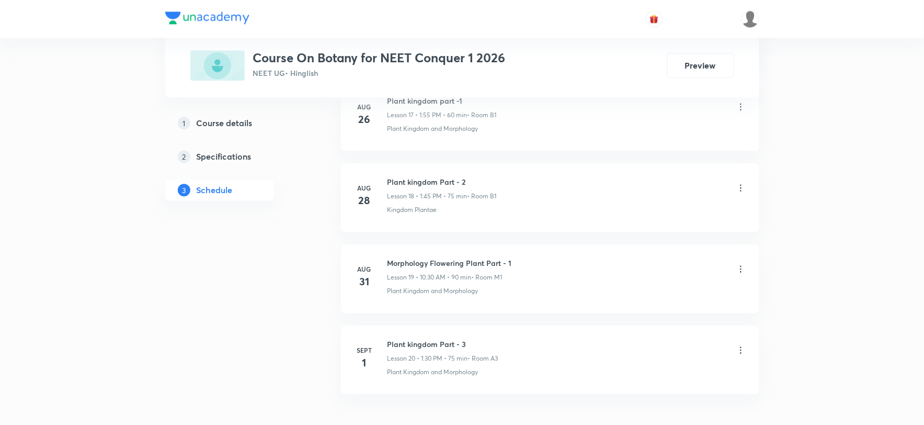
scroll to position [2037, 0]
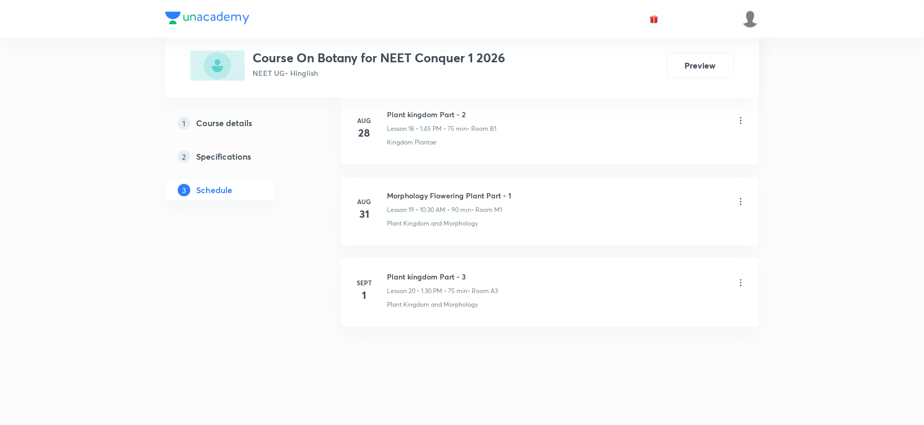
type input "Plant kingdom Part - 4"
drag, startPoint x: 388, startPoint y: 275, endPoint x: 502, endPoint y: 259, distance: 115.6
click at [502, 259] on li "[DATE] Plant kingdom Part - 3 Lesson 20 • 1:30 PM • 75 min • Room A3 Plant King…" at bounding box center [550, 292] width 418 height 68
copy h6 "Plant kingdom Part - 3"
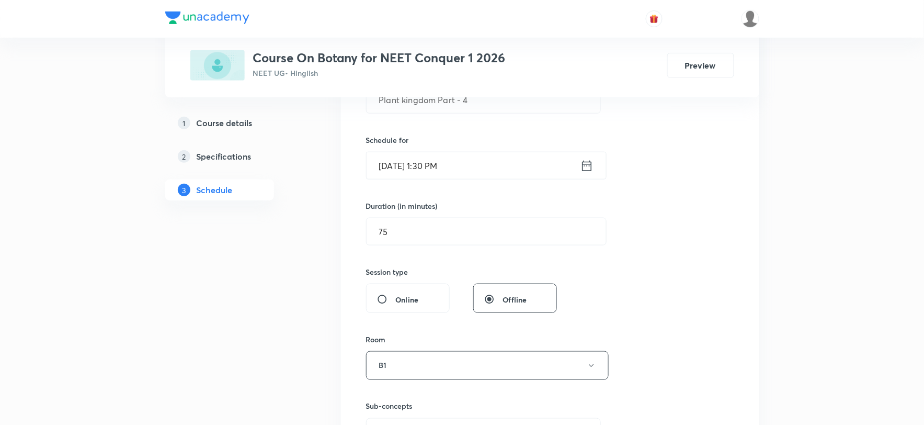
scroll to position [406, 0]
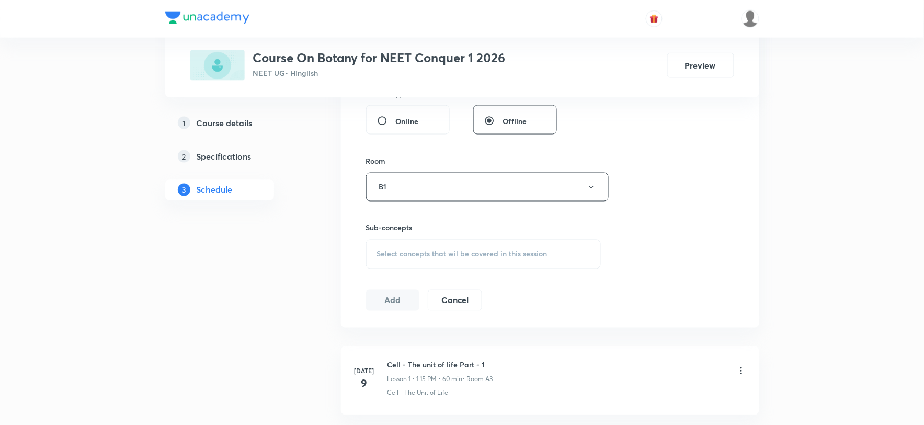
click at [420, 253] on span "Select concepts that wil be covered in this session" at bounding box center [462, 254] width 170 height 8
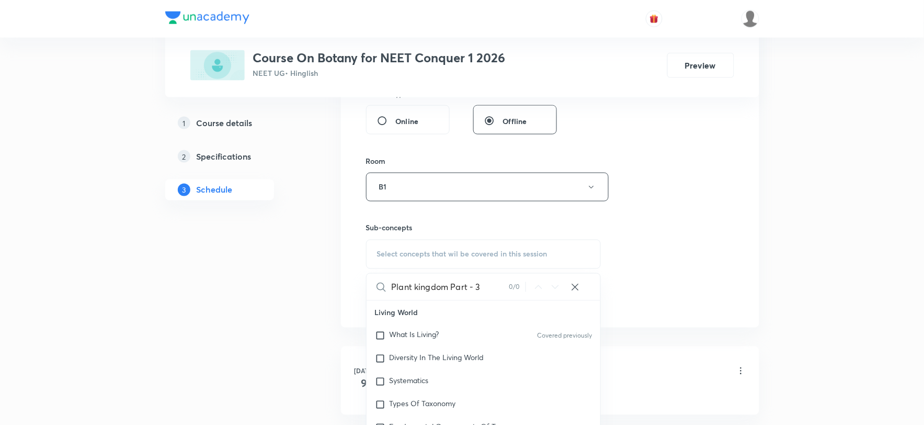
click at [448, 287] on input "Plant kingdom Part - 3" at bounding box center [451, 286] width 118 height 27
drag, startPoint x: 448, startPoint y: 287, endPoint x: 514, endPoint y: 286, distance: 65.9
click at [514, 286] on div "Plant kingdom Part - 3 0 / 0 ​" at bounding box center [484, 286] width 234 height 27
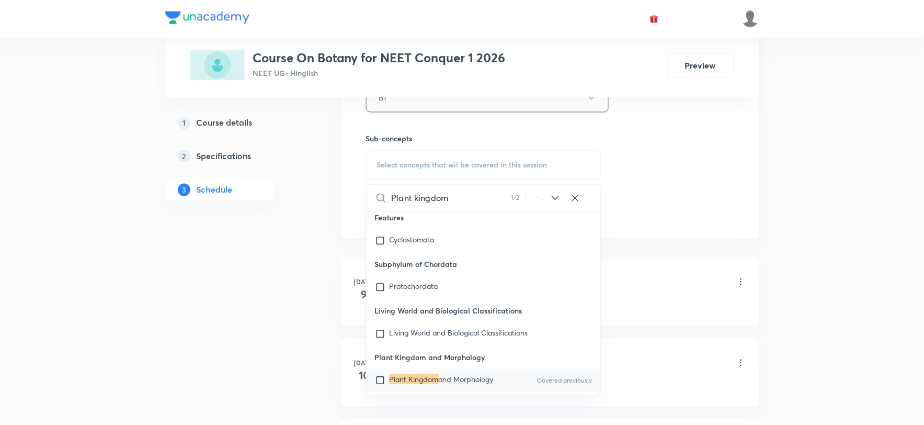
scroll to position [581, 0]
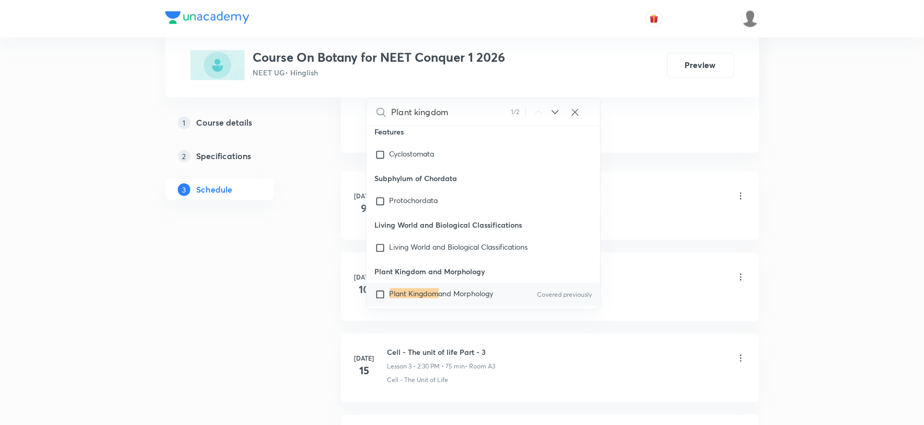
type input "Plant kingdom"
drag, startPoint x: 379, startPoint y: 266, endPoint x: 290, endPoint y: 269, distance: 88.4
click at [377, 289] on input "checkbox" at bounding box center [382, 294] width 15 height 10
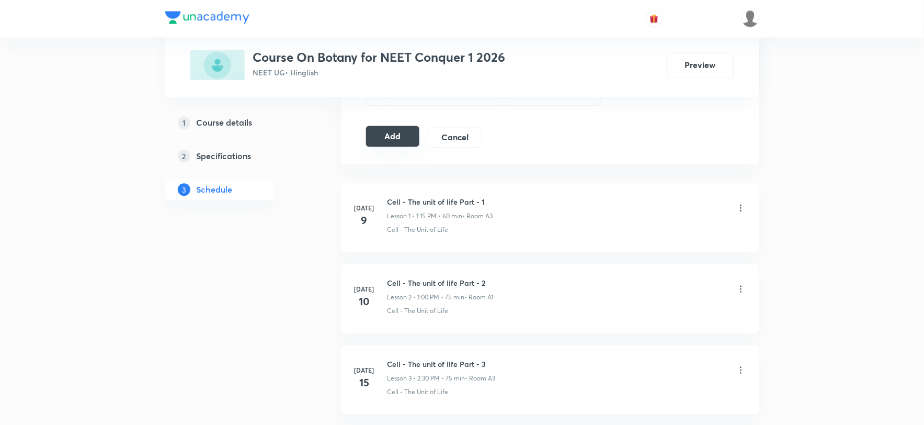
click at [407, 142] on button "Add" at bounding box center [393, 136] width 54 height 21
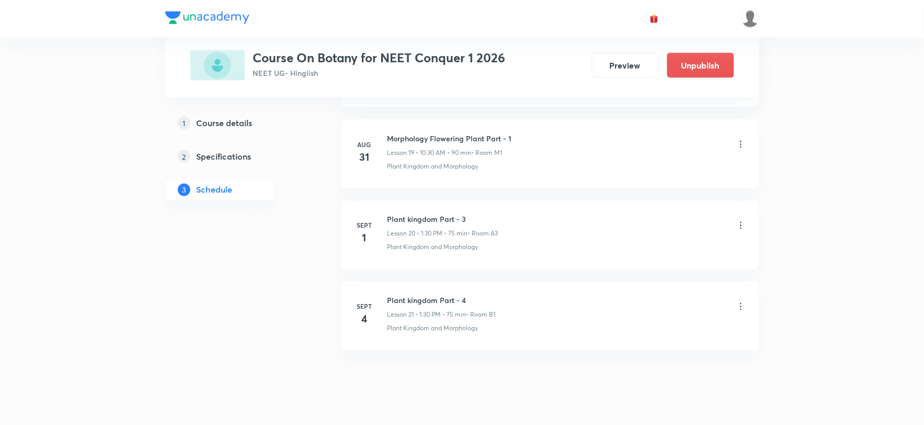
scroll to position [1637, 0]
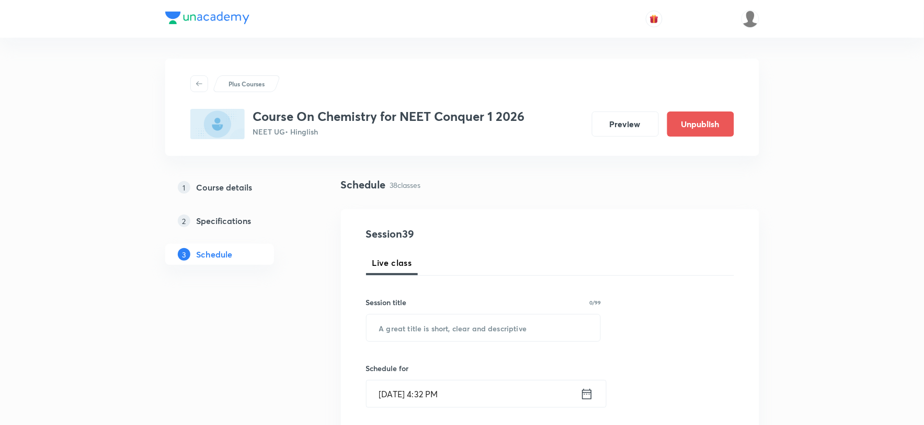
scroll to position [232, 0]
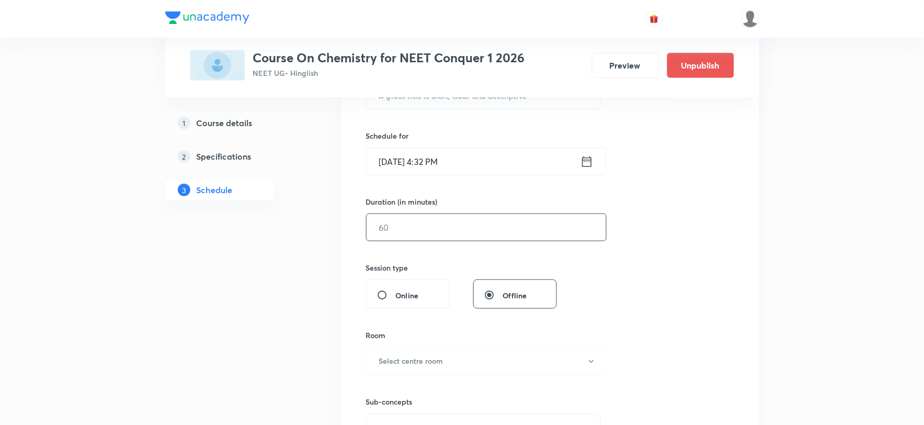
click at [404, 226] on input "text" at bounding box center [486, 227] width 239 height 27
type input "75"
click at [393, 159] on input "Sept 3, 2025, 4:32 PM" at bounding box center [474, 161] width 214 height 27
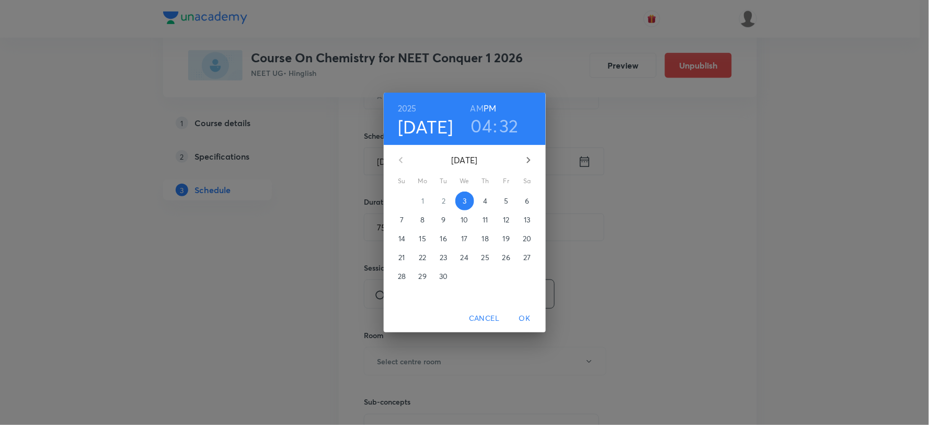
click at [484, 199] on p "4" at bounding box center [485, 201] width 4 height 10
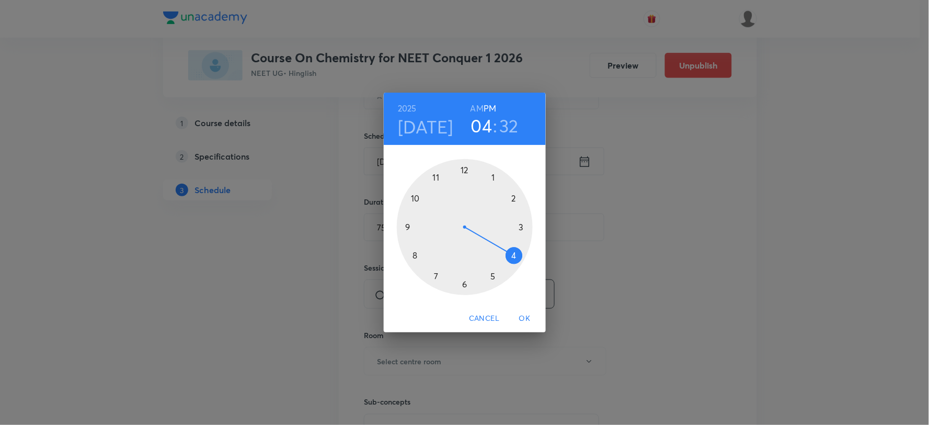
click at [514, 198] on div at bounding box center [465, 227] width 136 height 136
click at [436, 176] on div at bounding box center [465, 227] width 136 height 136
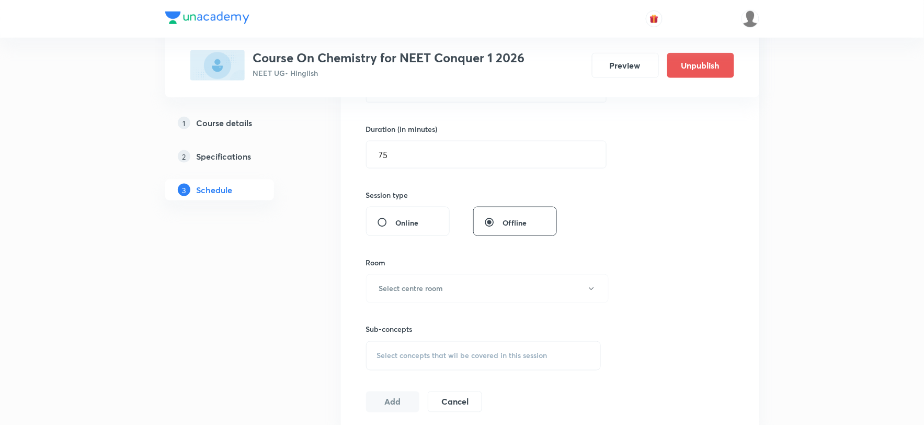
scroll to position [348, 0]
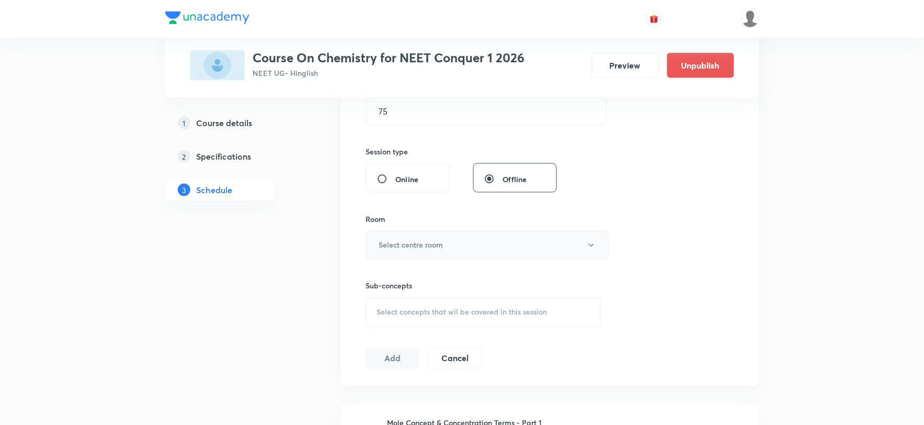
click at [411, 238] on button "Select centre room" at bounding box center [487, 245] width 243 height 29
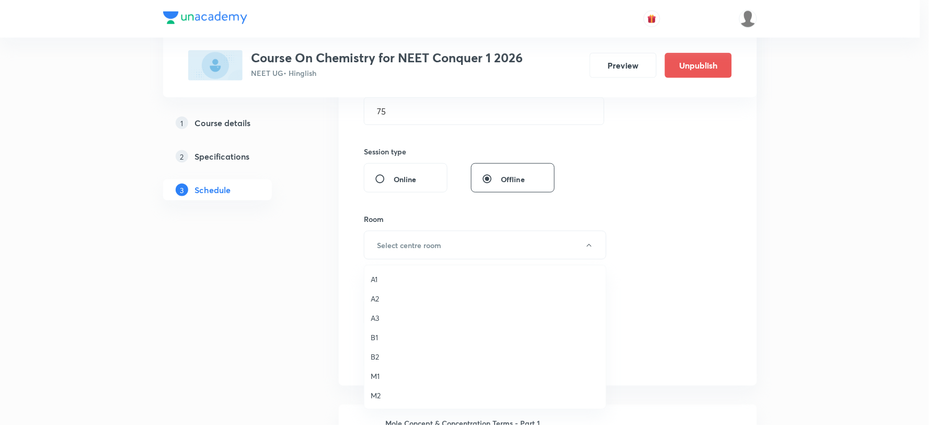
click at [376, 335] on span "B1" at bounding box center [485, 336] width 229 height 11
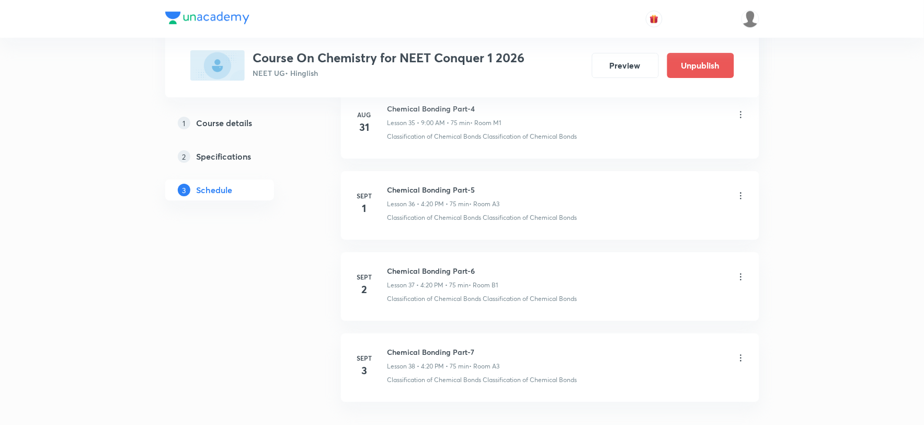
scroll to position [3496, 0]
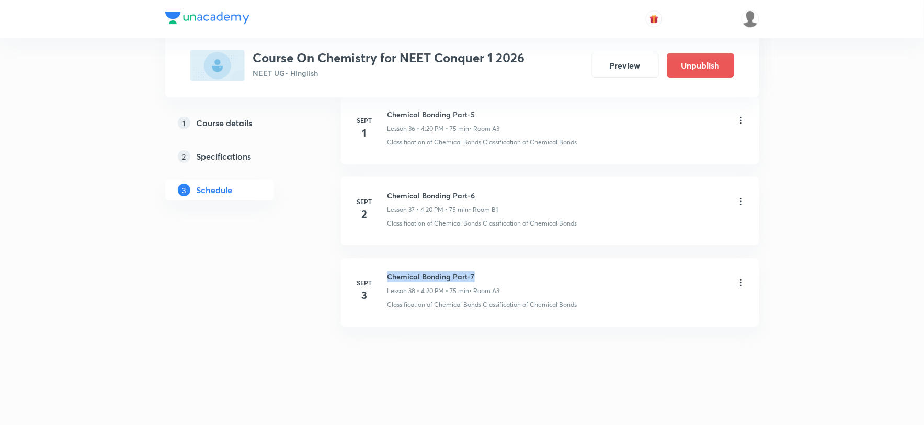
drag, startPoint x: 388, startPoint y: 277, endPoint x: 485, endPoint y: 281, distance: 96.8
click at [485, 281] on h6 "Chemical Bonding Part-7" at bounding box center [443, 276] width 112 height 11
copy h6 "Chemical Bonding Part-7"
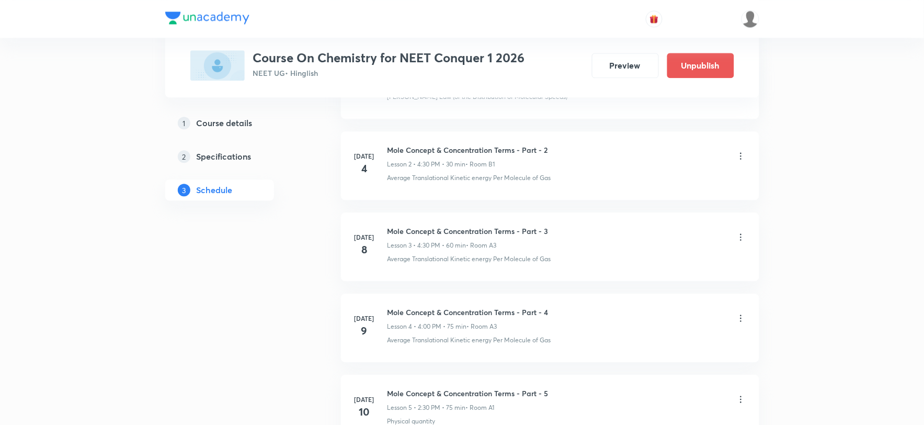
scroll to position [0, 0]
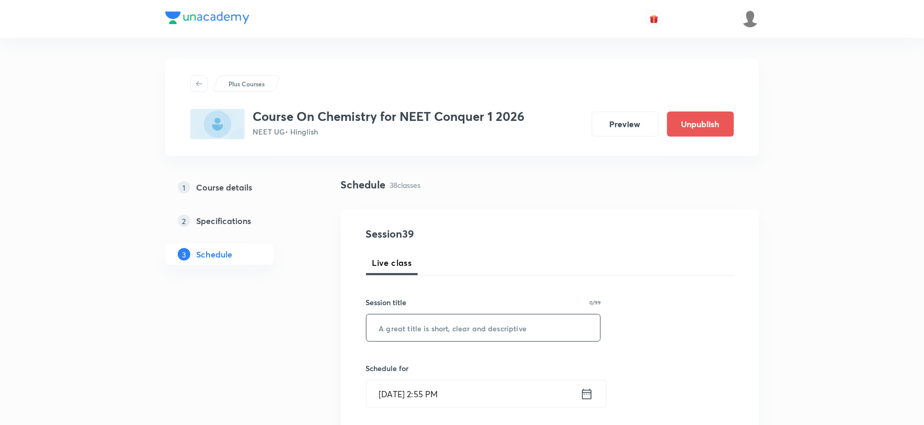
click at [521, 331] on input "text" at bounding box center [484, 327] width 234 height 27
paste input "Chemical Bonding Part-7"
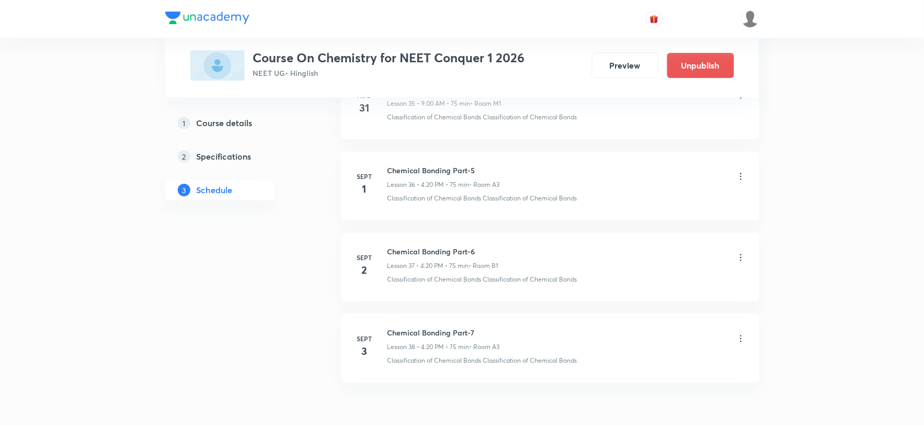
scroll to position [3496, 0]
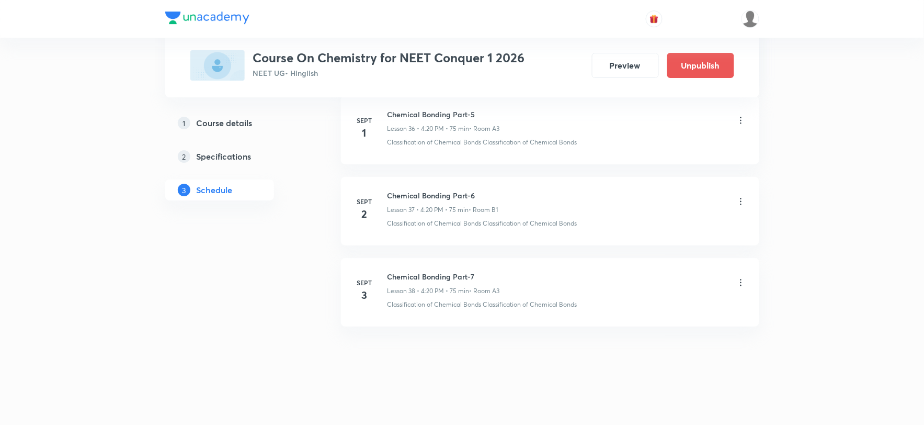
type input "Chemical Bonding Part-8"
drag, startPoint x: 388, startPoint y: 305, endPoint x: 579, endPoint y: 310, distance: 191.4
click at [579, 310] on li "Sept 3 Chemical Bonding Part-7 Lesson 38 • 4:20 PM • 75 min • Room A3 Classific…" at bounding box center [550, 292] width 418 height 68
copy p "Classification of Chemical Bonds Classification of Chemical Bonds"
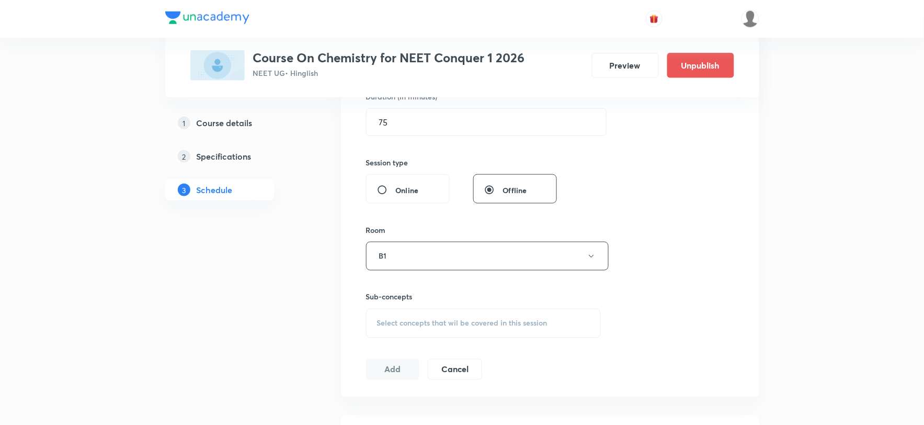
scroll to position [338, 0]
click at [417, 325] on span "Select concepts that wil be covered in this session" at bounding box center [462, 322] width 170 height 8
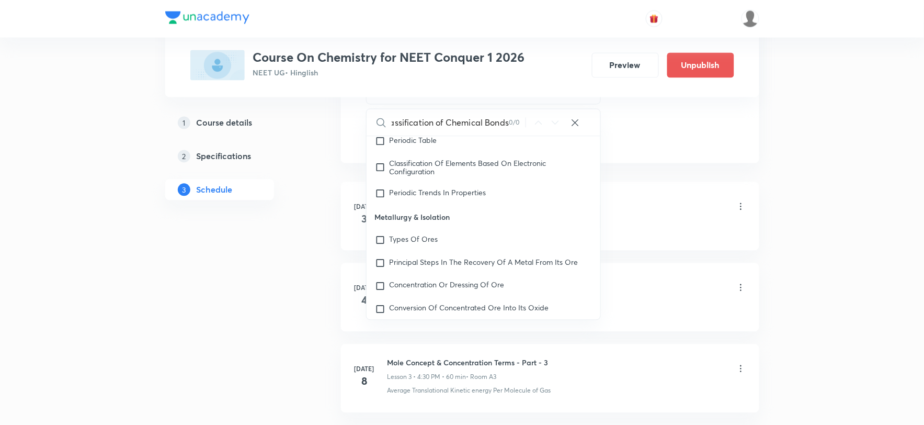
scroll to position [0, 143]
drag, startPoint x: 468, startPoint y: 122, endPoint x: 528, endPoint y: 123, distance: 59.6
click at [528, 123] on div "Classification of Chemical Bonds Classification of Chemical Bonds 0 / 0 ​" at bounding box center [484, 122] width 234 height 27
click at [462, 120] on input "Classification of" at bounding box center [451, 122] width 118 height 27
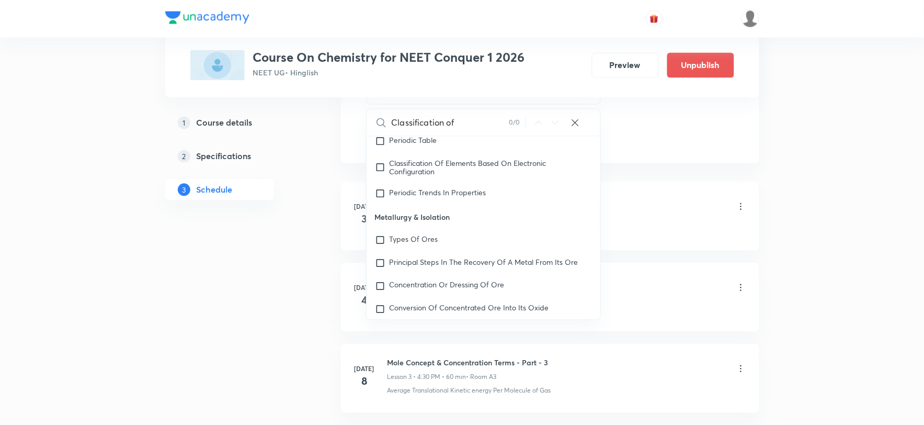
click at [463, 122] on input "Classification of" at bounding box center [451, 122] width 118 height 27
click at [465, 122] on input "Classification of" at bounding box center [451, 122] width 118 height 27
click at [471, 121] on input "Classification of" at bounding box center [451, 122] width 118 height 27
click at [510, 119] on div "0 / 0" at bounding box center [517, 123] width 17 height 10
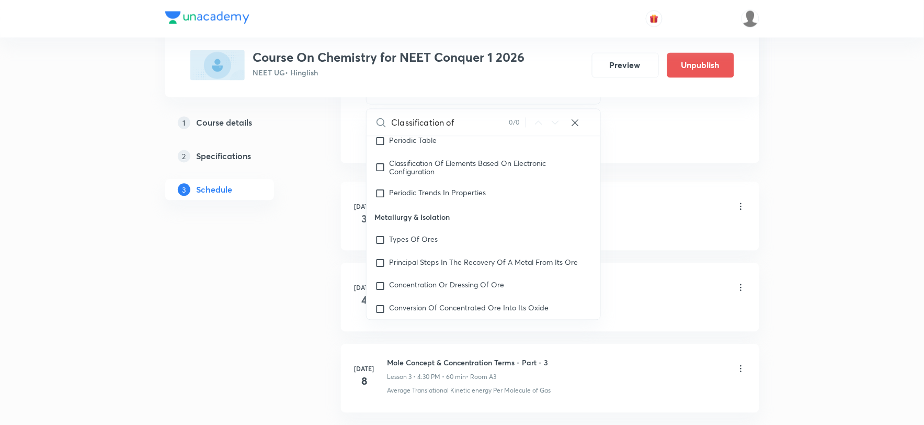
click at [488, 123] on input "Classification of" at bounding box center [451, 122] width 118 height 27
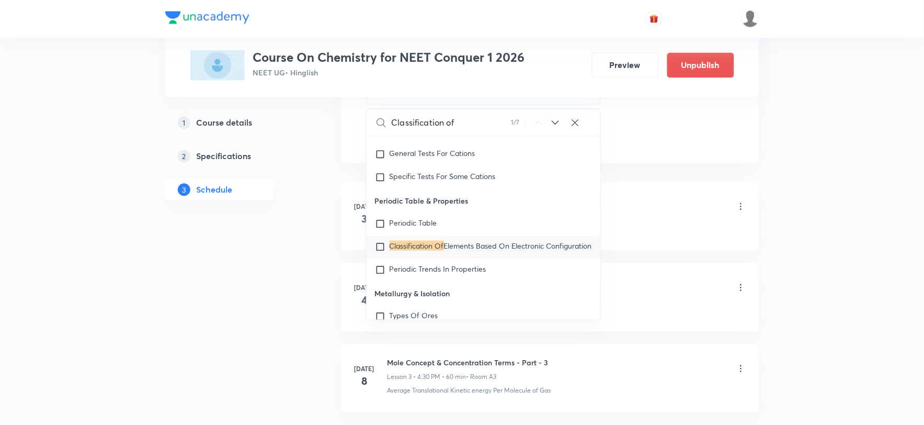
scroll to position [350, 0]
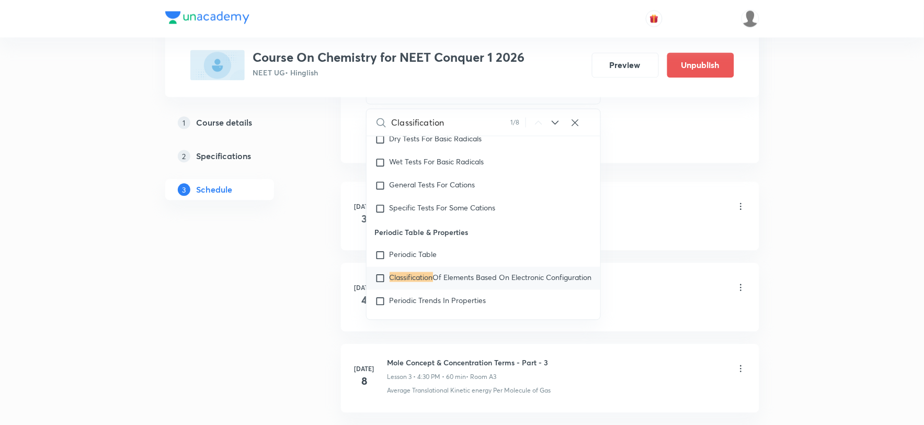
type input "Classification"
drag, startPoint x: 204, startPoint y: 340, endPoint x: 246, endPoint y: 314, distance: 50.0
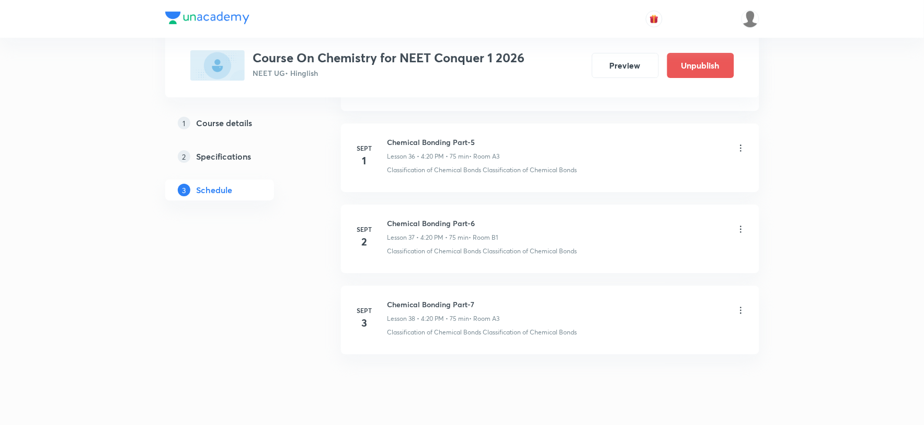
scroll to position [3496, 0]
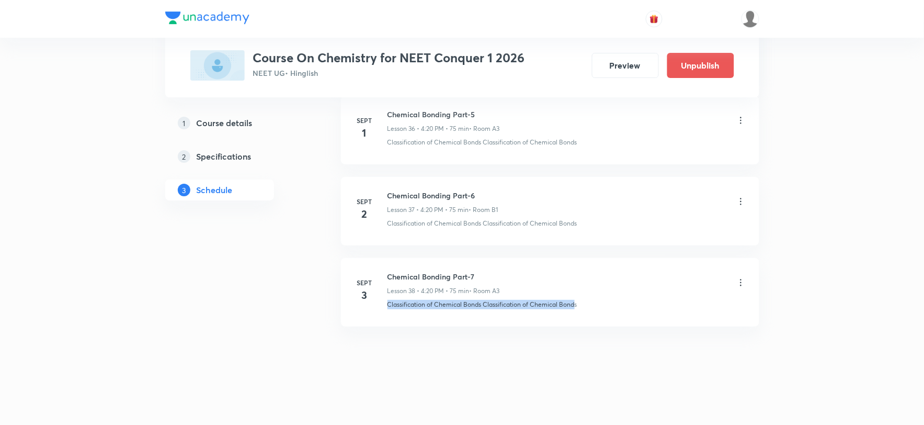
drag, startPoint x: 385, startPoint y: 304, endPoint x: 577, endPoint y: 311, distance: 191.5
click at [577, 311] on li "Sept 3 Chemical Bonding Part-7 Lesson 38 • 4:20 PM • 75 min • Room A3 Classific…" at bounding box center [550, 292] width 418 height 68
copy p "Classification of Chemical Bonds Classification of Chemical Bond"
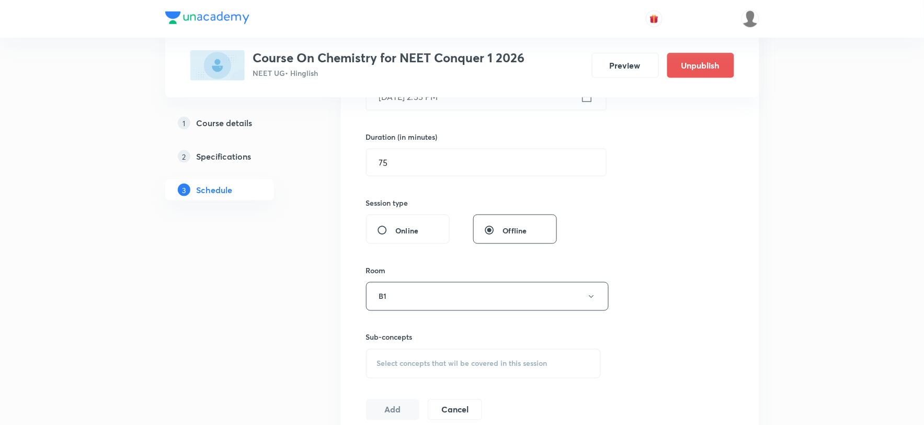
scroll to position [417, 0]
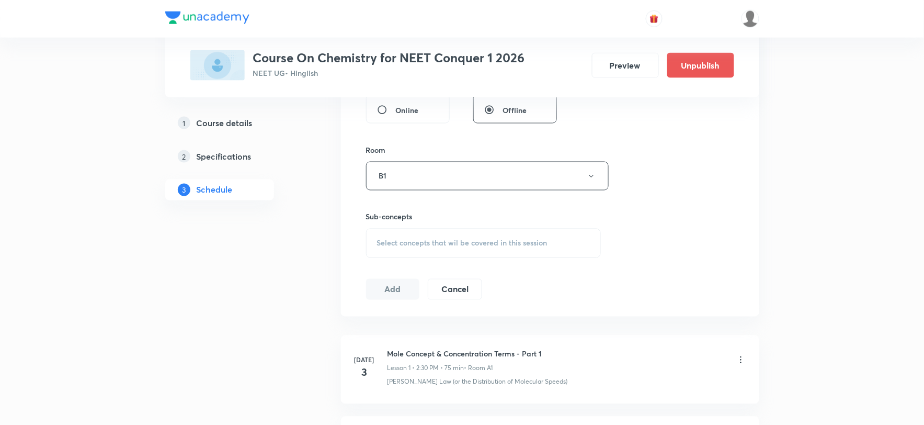
click at [416, 241] on span "Select concepts that wil be covered in this session" at bounding box center [462, 243] width 170 height 8
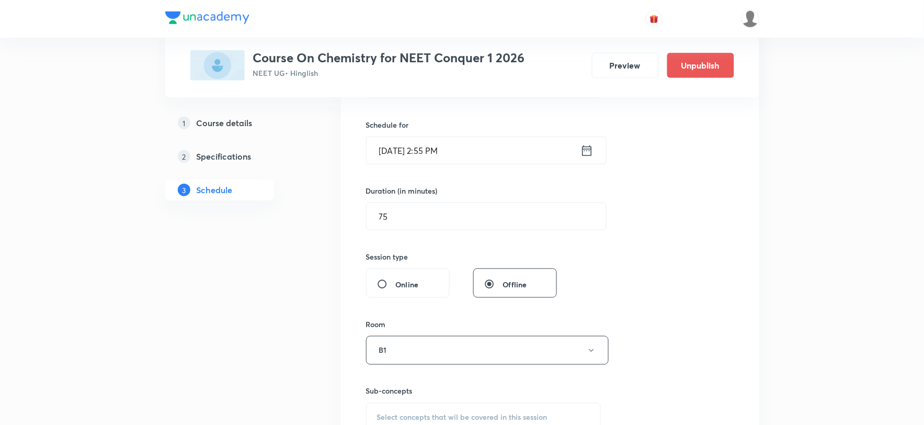
scroll to position [476, 0]
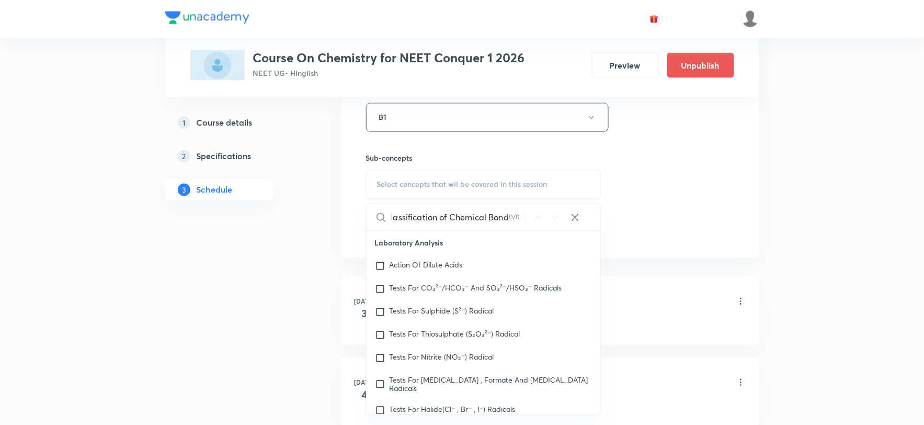
drag, startPoint x: 487, startPoint y: 218, endPoint x: 524, endPoint y: 217, distance: 37.1
click at [524, 217] on div "Classification of Chemical Bonds Classification of Chemical Bond 0 / 0 ​" at bounding box center [484, 217] width 234 height 27
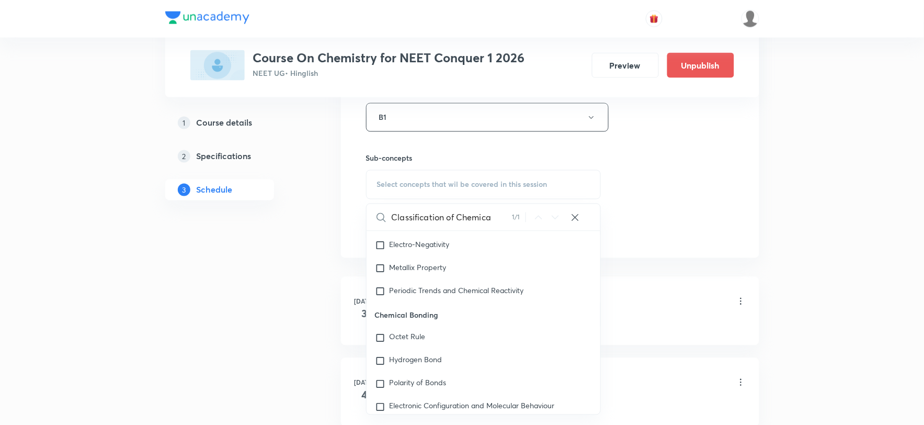
scroll to position [6850, 0]
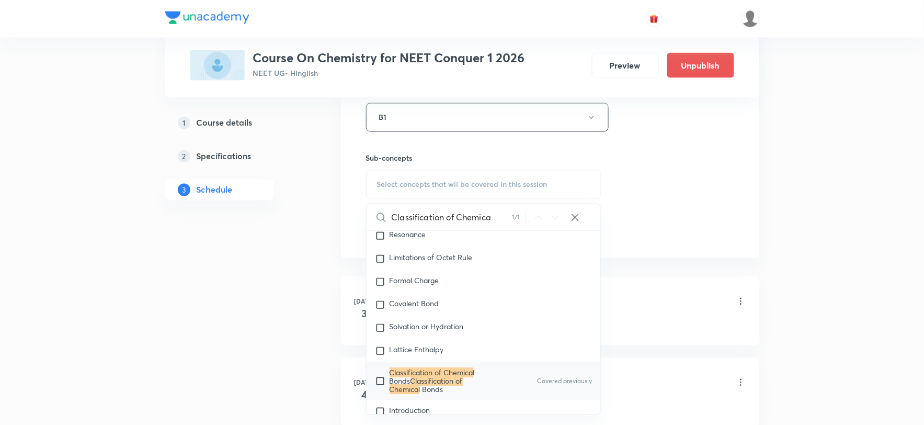
type input "Classification of Chemica"
click at [382, 373] on input "checkbox" at bounding box center [382, 381] width 15 height 25
checkbox input "true"
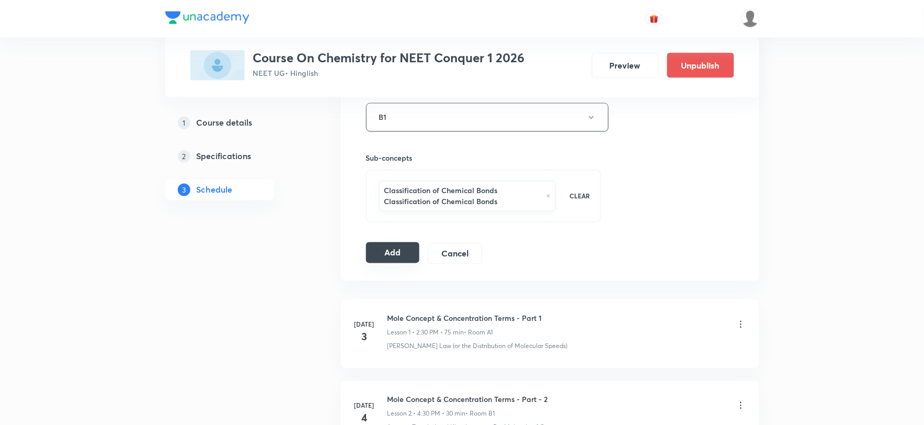
click at [397, 247] on button "Add" at bounding box center [393, 252] width 54 height 21
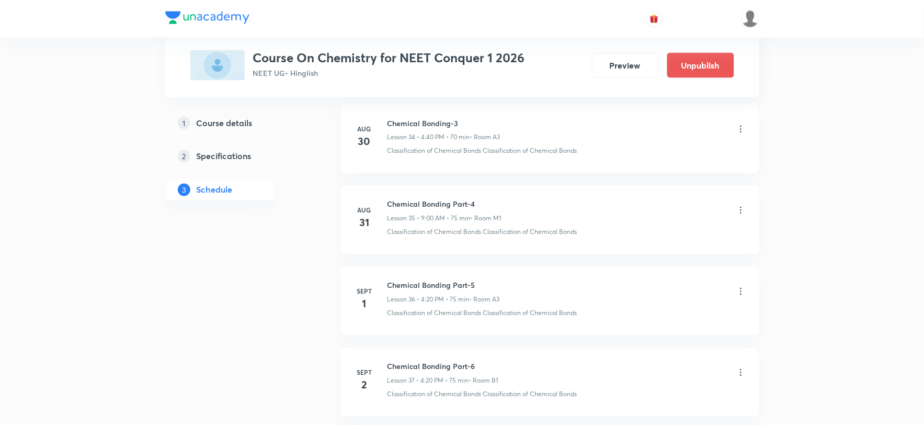
scroll to position [3097, 0]
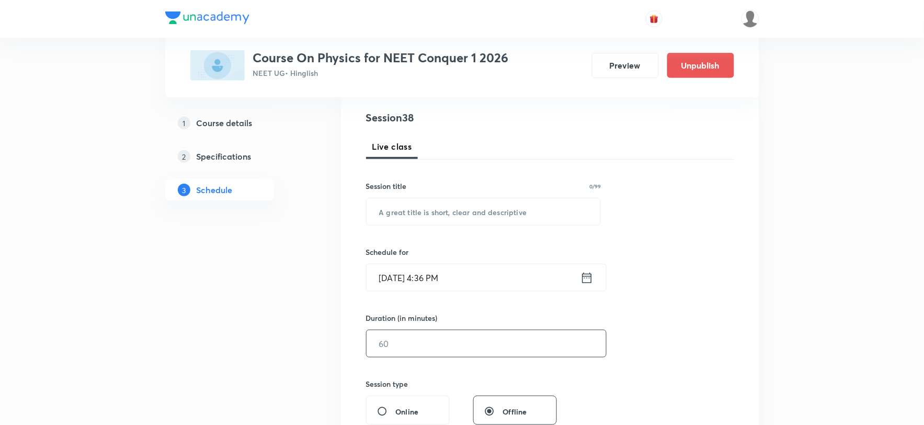
click at [401, 341] on input "text" at bounding box center [486, 343] width 239 height 27
type input "75"
drag, startPoint x: 496, startPoint y: 213, endPoint x: 422, endPoint y: 213, distance: 73.7
click at [422, 213] on input "text" at bounding box center [484, 211] width 234 height 27
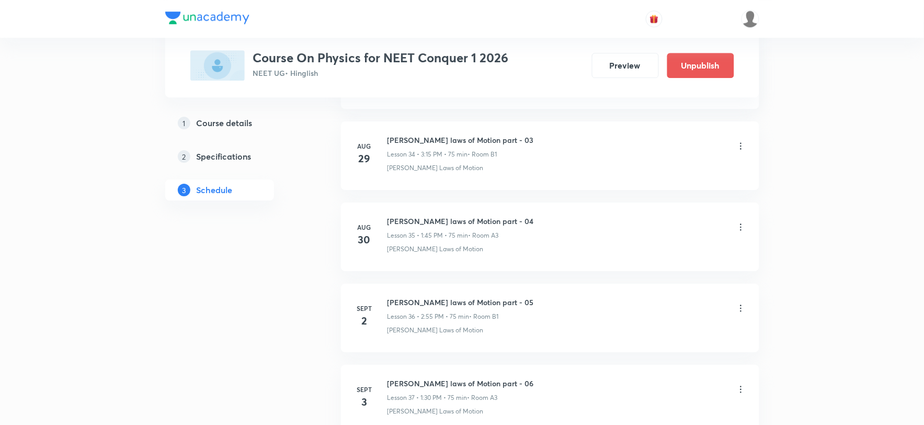
scroll to position [3416, 0]
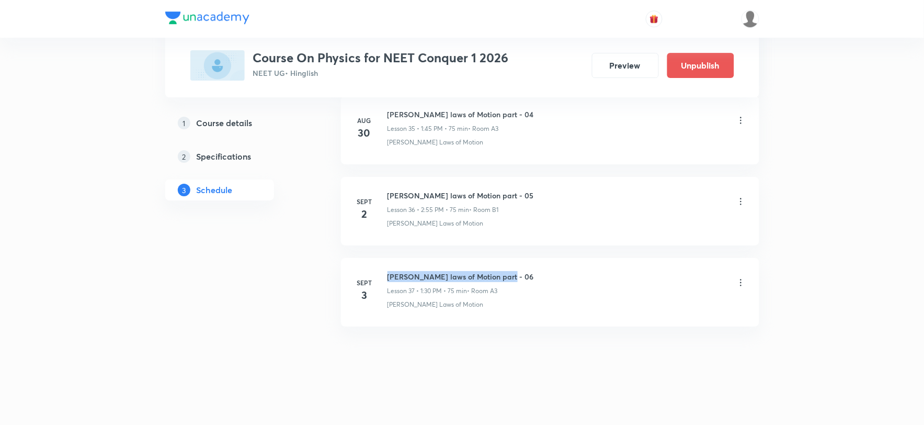
drag, startPoint x: 387, startPoint y: 276, endPoint x: 513, endPoint y: 276, distance: 126.5
click at [513, 276] on div "[PERSON_NAME] laws of Motion part - 06 Lesson 37 • 1:30 PM • 75 min • Room A3" at bounding box center [566, 283] width 359 height 25
copy h6 "[PERSON_NAME] laws of Motion part - 06"
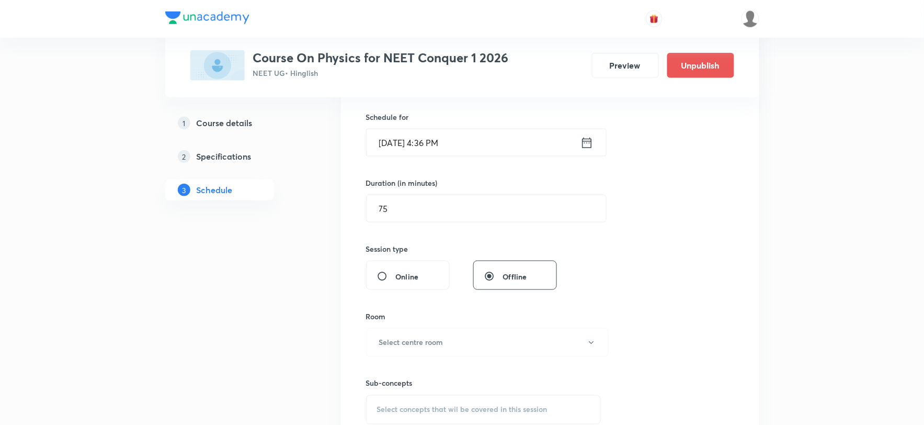
scroll to position [155, 0]
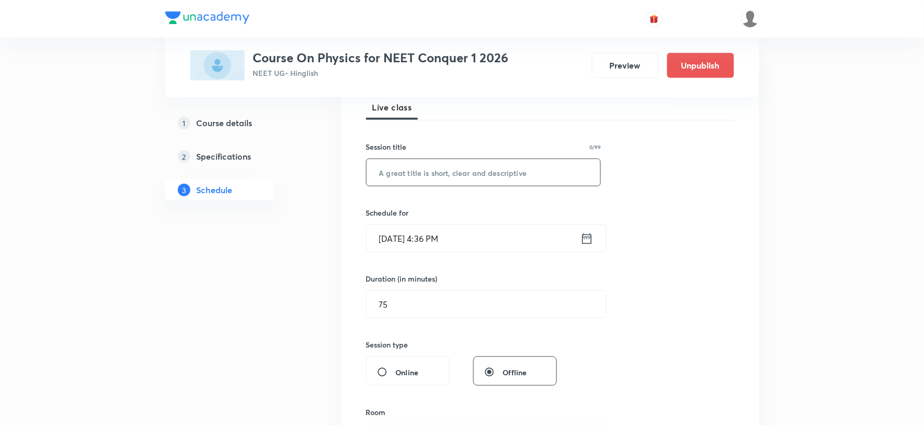
click at [447, 174] on input "text" at bounding box center [484, 172] width 234 height 27
paste input "[PERSON_NAME] laws of Motion part - 06"
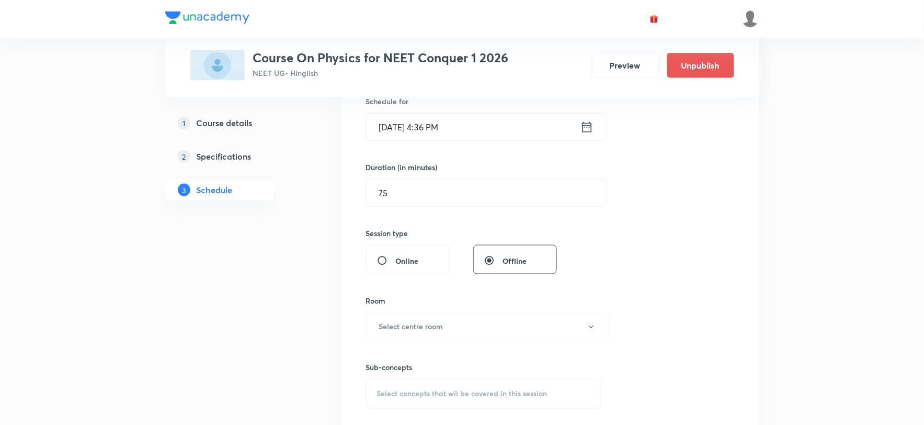
scroll to position [272, 0]
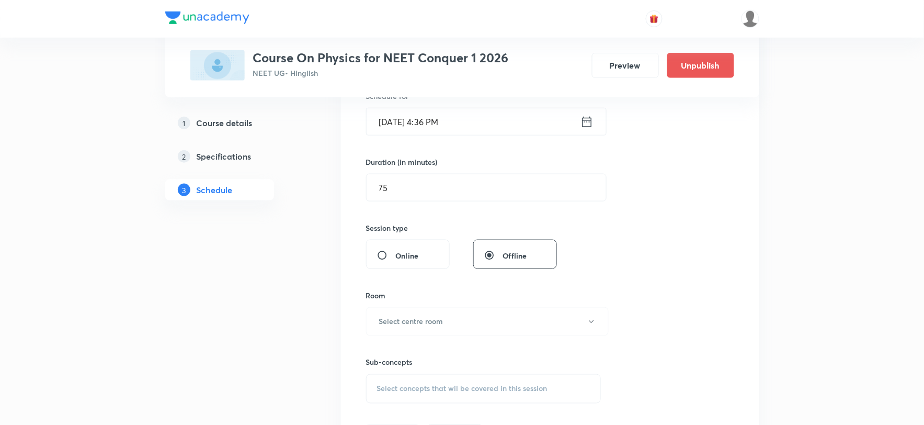
type input "[PERSON_NAME] laws of Motion part - 07"
click at [390, 123] on input "[DATE] 4:36 PM" at bounding box center [474, 121] width 214 height 27
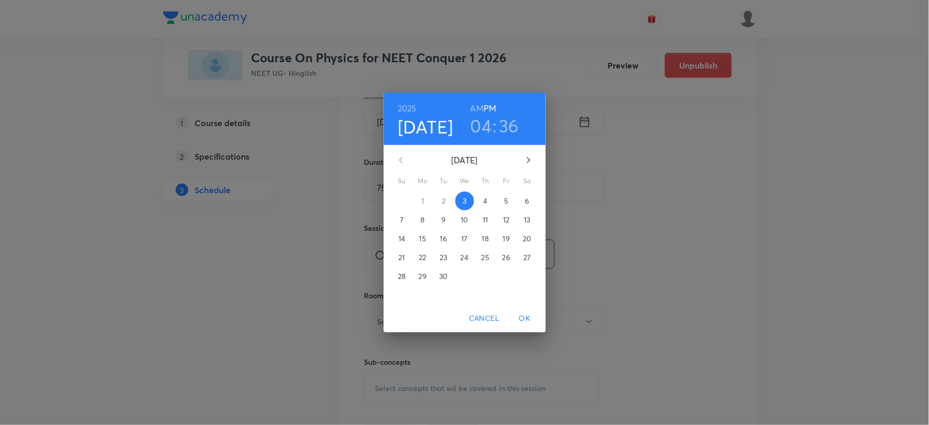
click at [485, 198] on p "4" at bounding box center [485, 201] width 4 height 10
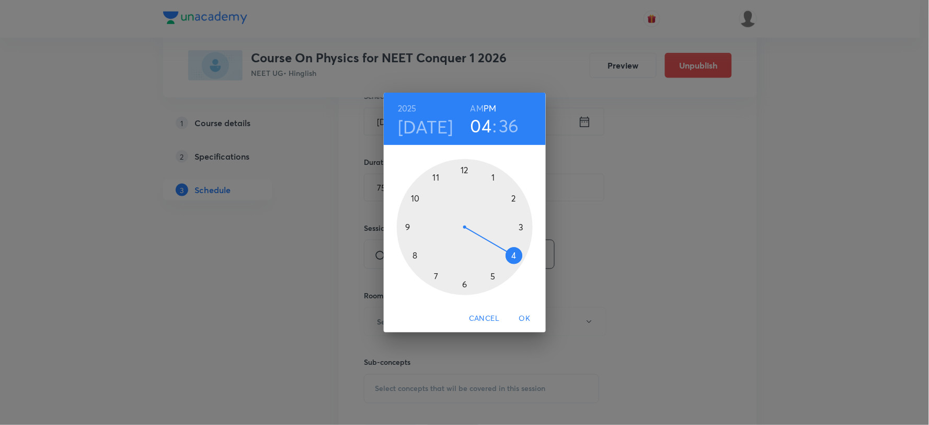
click at [513, 255] on div at bounding box center [465, 227] width 136 height 136
click at [515, 255] on div at bounding box center [465, 227] width 136 height 136
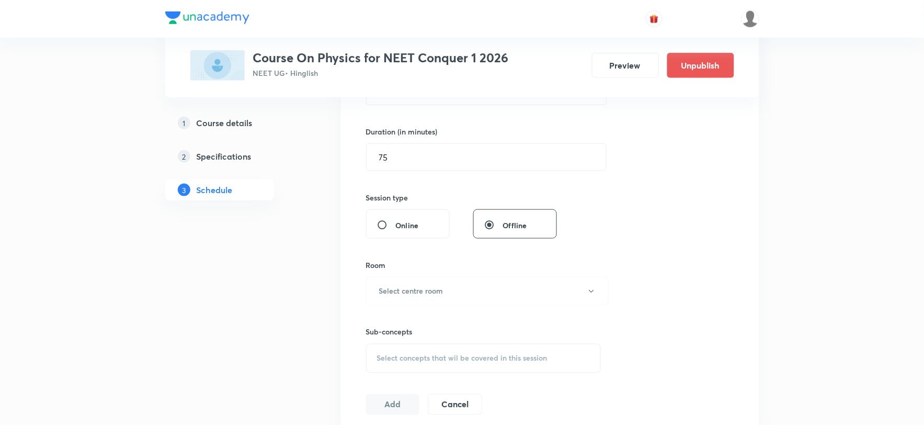
scroll to position [330, 0]
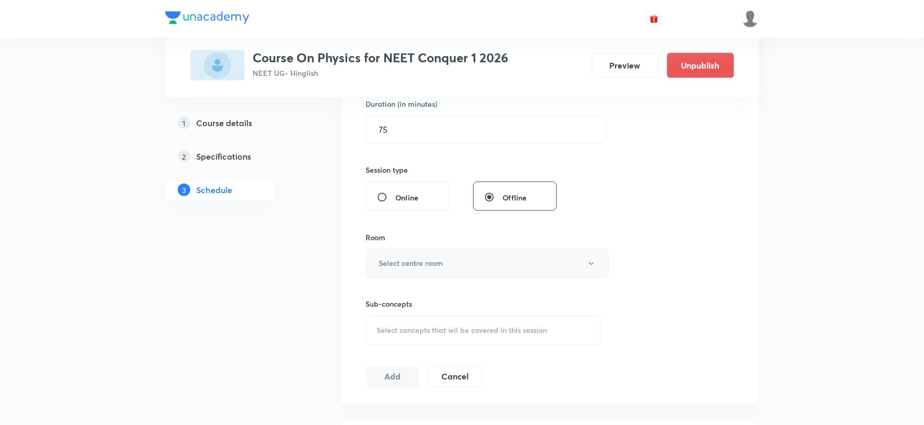
click at [418, 268] on h6 "Select centre room" at bounding box center [411, 263] width 64 height 11
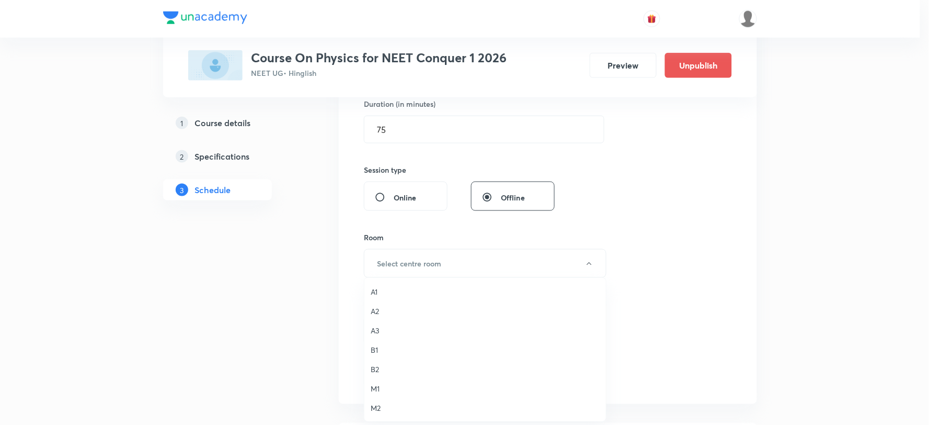
click at [374, 352] on span "B1" at bounding box center [485, 349] width 229 height 11
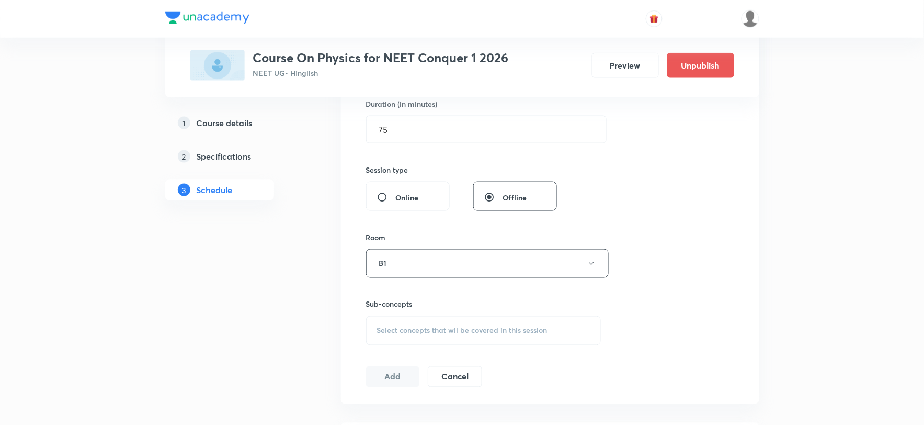
click at [443, 332] on span "Select concepts that wil be covered in this session" at bounding box center [462, 330] width 170 height 8
drag, startPoint x: 474, startPoint y: 365, endPoint x: 543, endPoint y: 370, distance: 69.2
click at [543, 370] on div "[PERSON_NAME] laws of Motion part - 06 0 / 0 ​" at bounding box center [484, 363] width 234 height 27
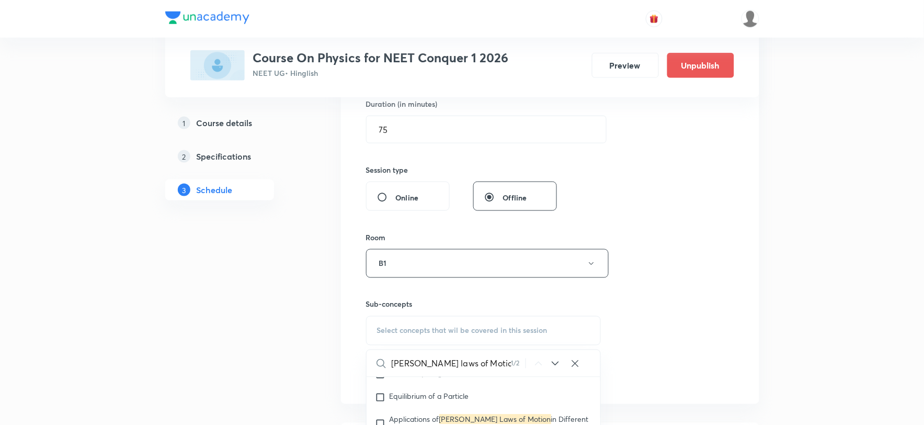
scroll to position [2157, 0]
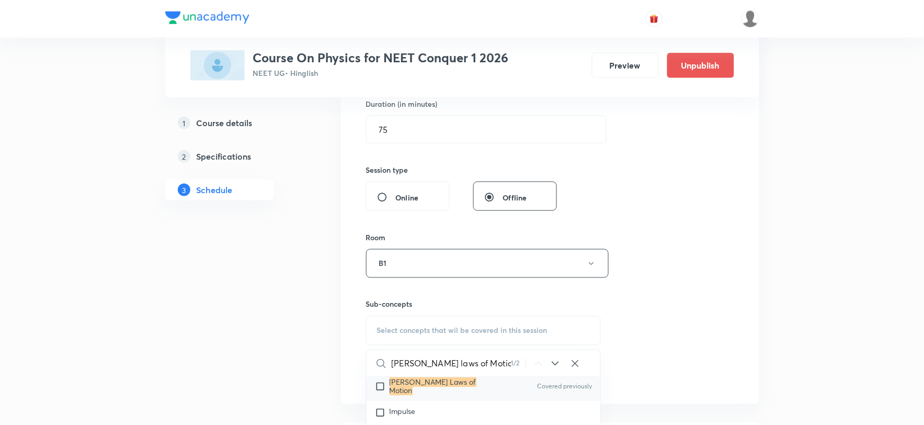
type input "[PERSON_NAME] laws of Motion"
drag, startPoint x: 438, startPoint y: 386, endPoint x: 431, endPoint y: 392, distance: 8.9
click at [438, 387] on div "[PERSON_NAME] Laws of Motion Covered previously" at bounding box center [484, 386] width 234 height 29
checkbox input "true"
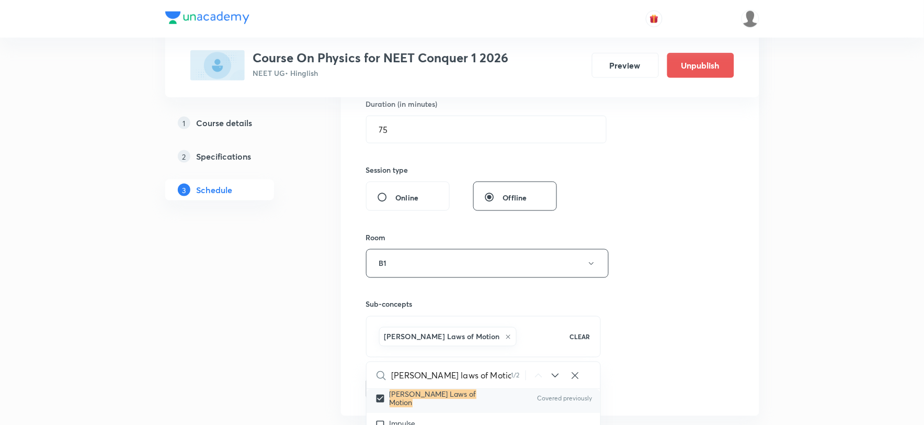
click at [667, 325] on div "Session 38 Live class Session title 33/99 [PERSON_NAME] laws of Motion part - 0…" at bounding box center [550, 147] width 368 height 503
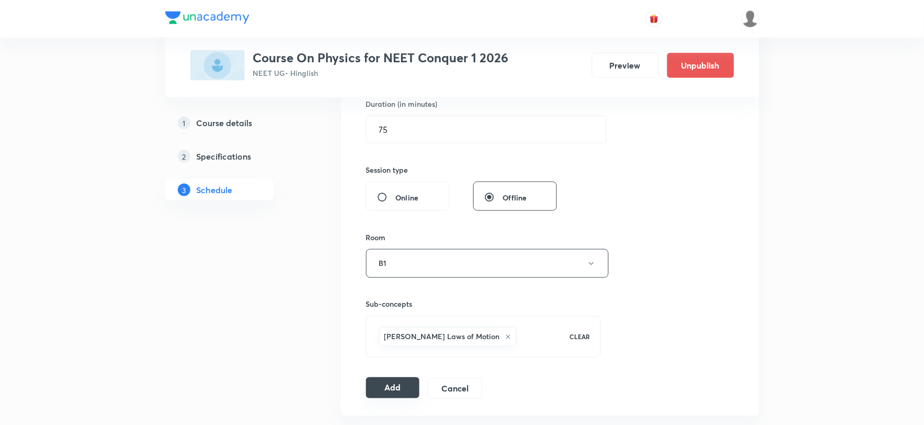
click at [393, 387] on button "Add" at bounding box center [393, 387] width 54 height 21
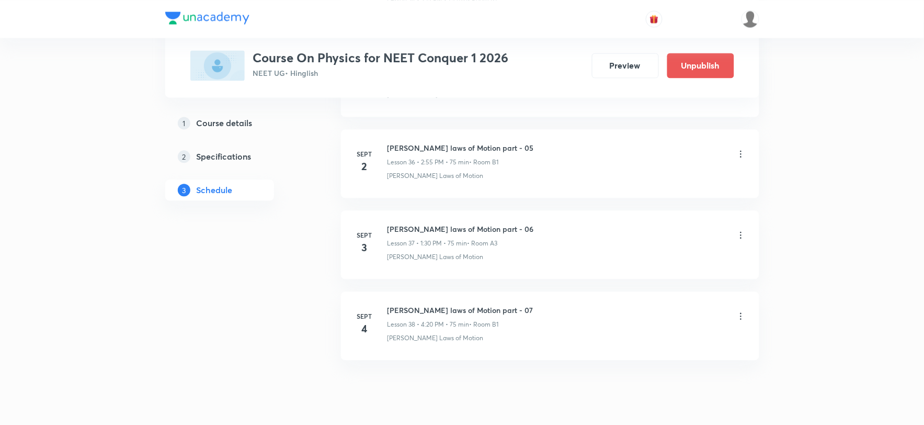
scroll to position [3015, 0]
